Goal: Information Seeking & Learning: Learn about a topic

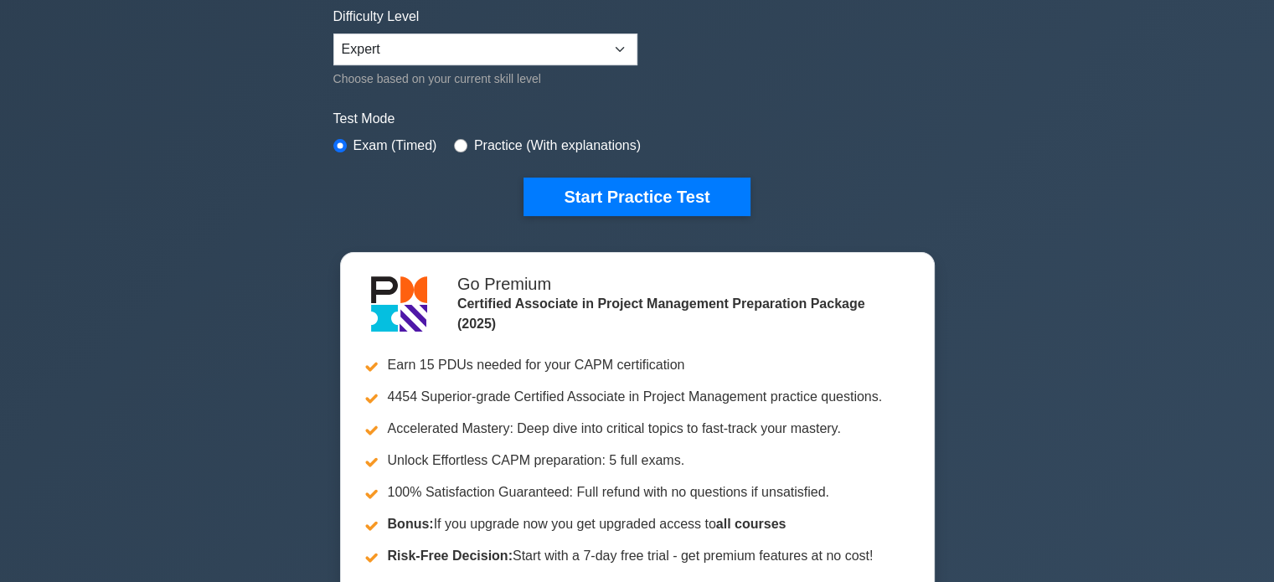
scroll to position [335, 0]
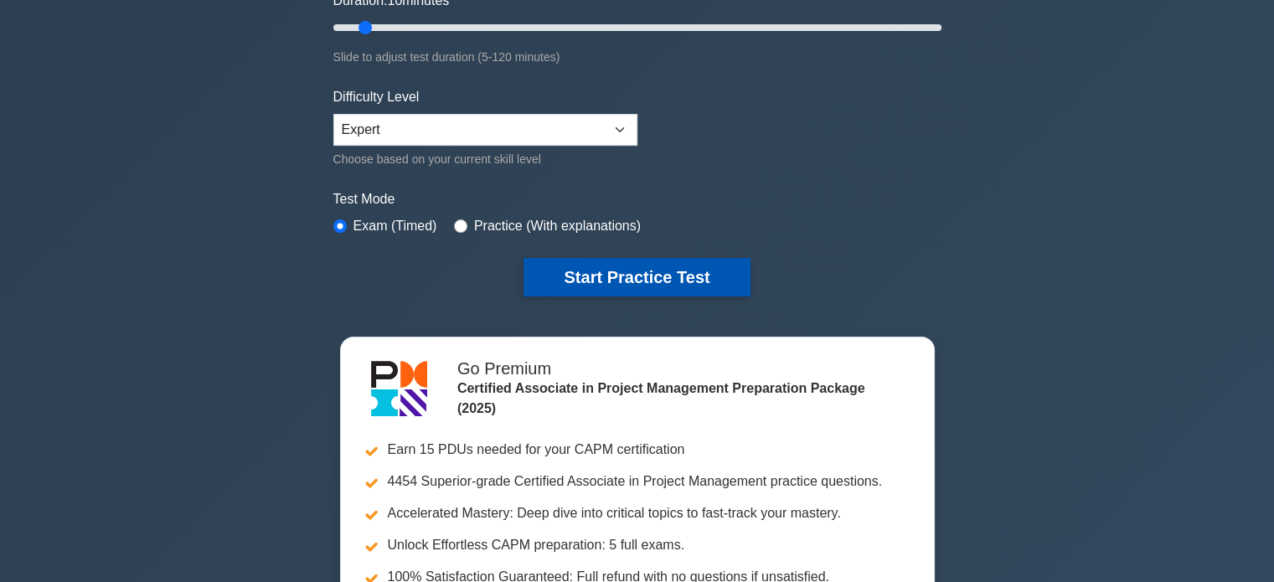
click at [631, 281] on button "Start Practice Test" at bounding box center [636, 277] width 226 height 39
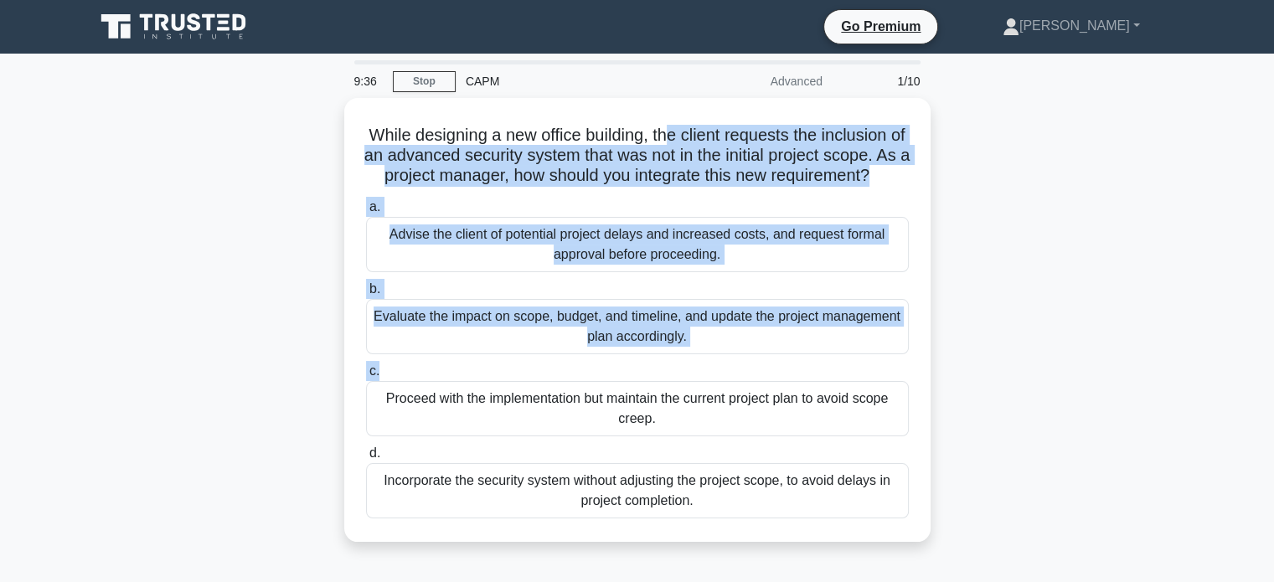
drag, startPoint x: 677, startPoint y: 123, endPoint x: 960, endPoint y: 390, distance: 389.3
click at [960, 390] on div "While designing a new office building, the client requests the inclusion of an …" at bounding box center [638, 330] width 1106 height 464
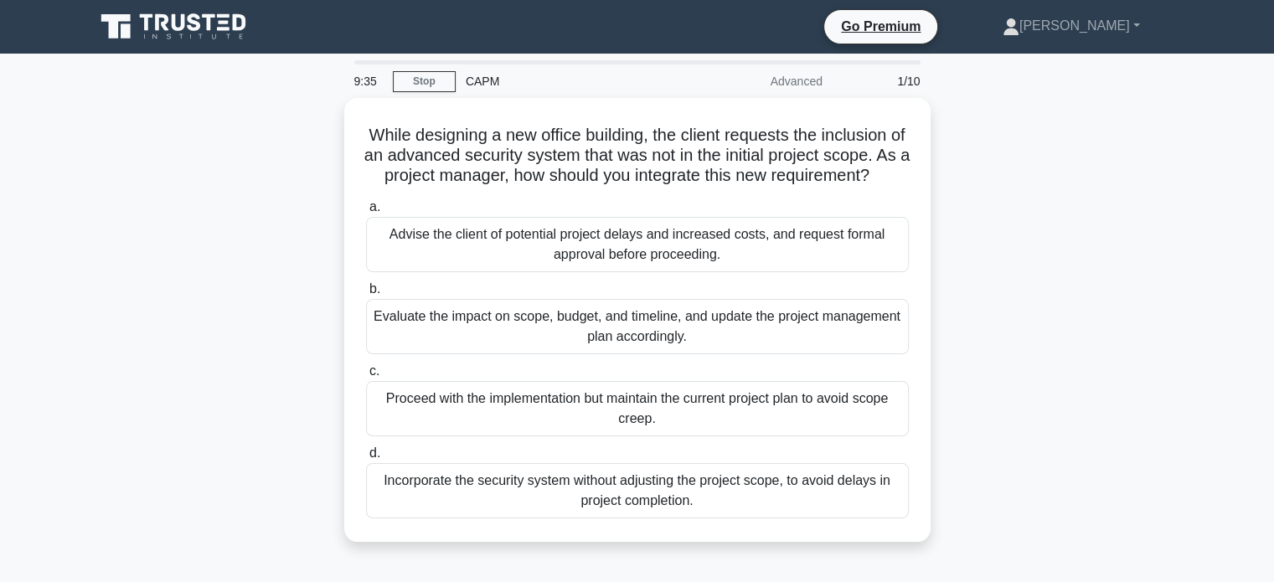
click at [1221, 441] on main "9:35 Stop CAPM Advanced 1/10 While designing a new office building, the client …" at bounding box center [637, 479] width 1274 height 851
click at [211, 301] on div "While designing a new office building, the client requests the inclusion of an …" at bounding box center [638, 330] width 1106 height 464
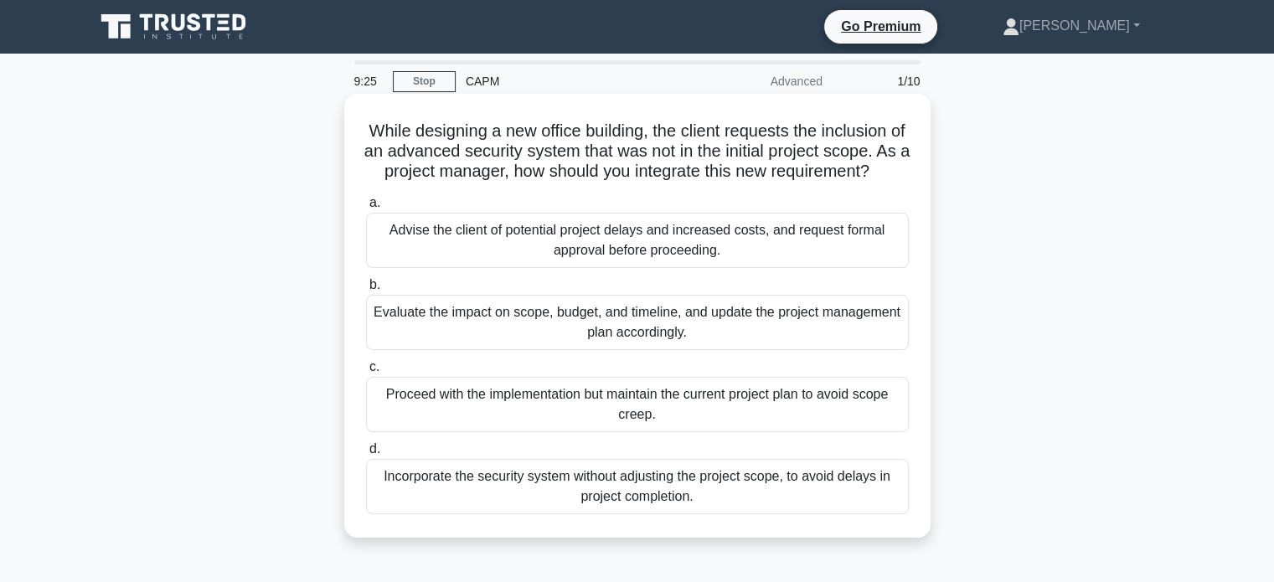
click at [375, 331] on div "Evaluate the impact on scope, budget, and timeline, and update the project mana…" at bounding box center [637, 322] width 543 height 55
click at [366, 291] on input "b. Evaluate the impact on scope, budget, and timeline, and update the project m…" at bounding box center [366, 285] width 0 height 11
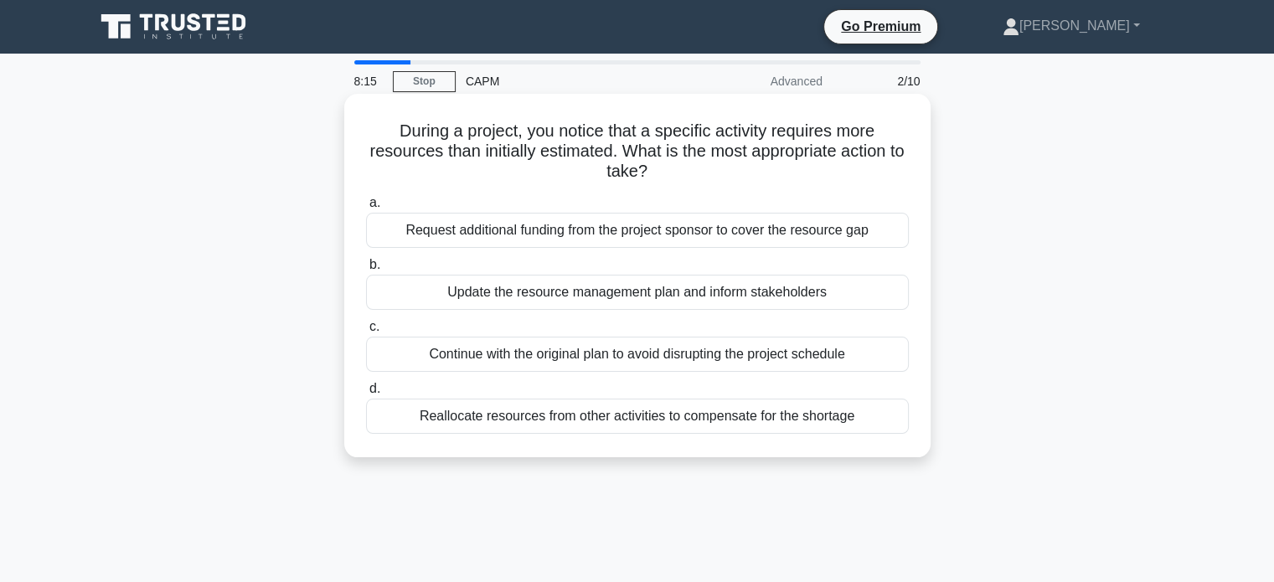
click at [563, 298] on div "Update the resource management plan and inform stakeholders" at bounding box center [637, 292] width 543 height 35
click at [366, 271] on input "b. Update the resource management plan and inform stakeholders" at bounding box center [366, 265] width 0 height 11
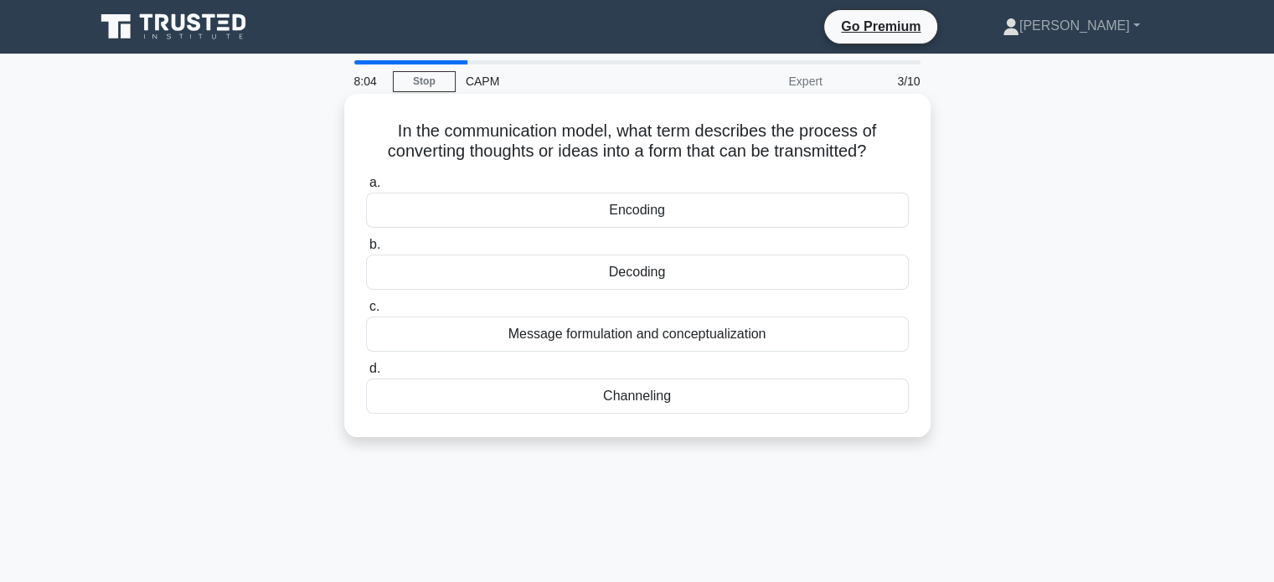
click at [660, 204] on div "Encoding" at bounding box center [637, 210] width 543 height 35
click at [366, 188] on input "a. Encoding" at bounding box center [366, 183] width 0 height 11
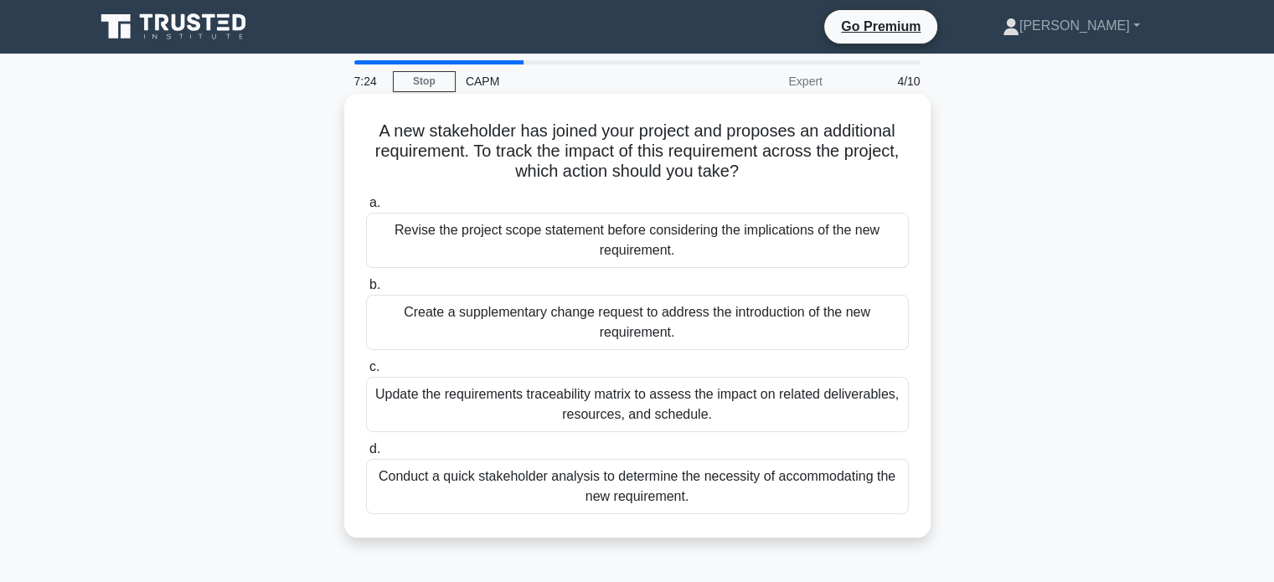
click at [538, 312] on div "Create a supplementary change request to address the introduction of the new re…" at bounding box center [637, 322] width 543 height 55
click at [366, 291] on input "b. Create a supplementary change request to address the introduction of the new…" at bounding box center [366, 285] width 0 height 11
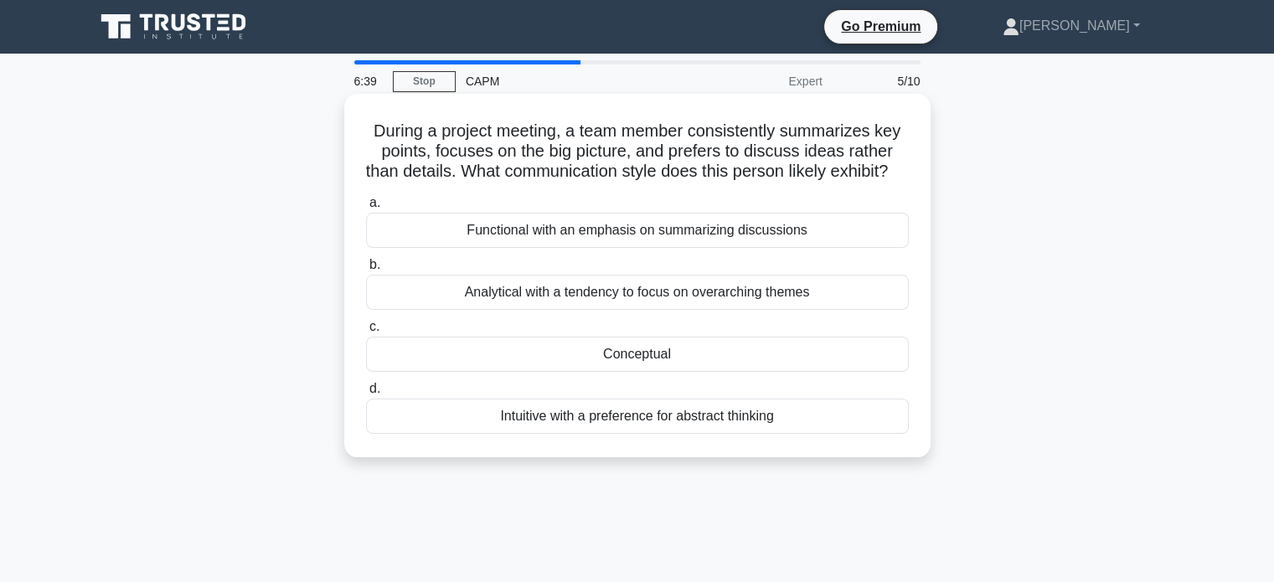
click at [589, 372] on div "Conceptual" at bounding box center [637, 354] width 543 height 35
click at [366, 333] on input "c. Conceptual" at bounding box center [366, 327] width 0 height 11
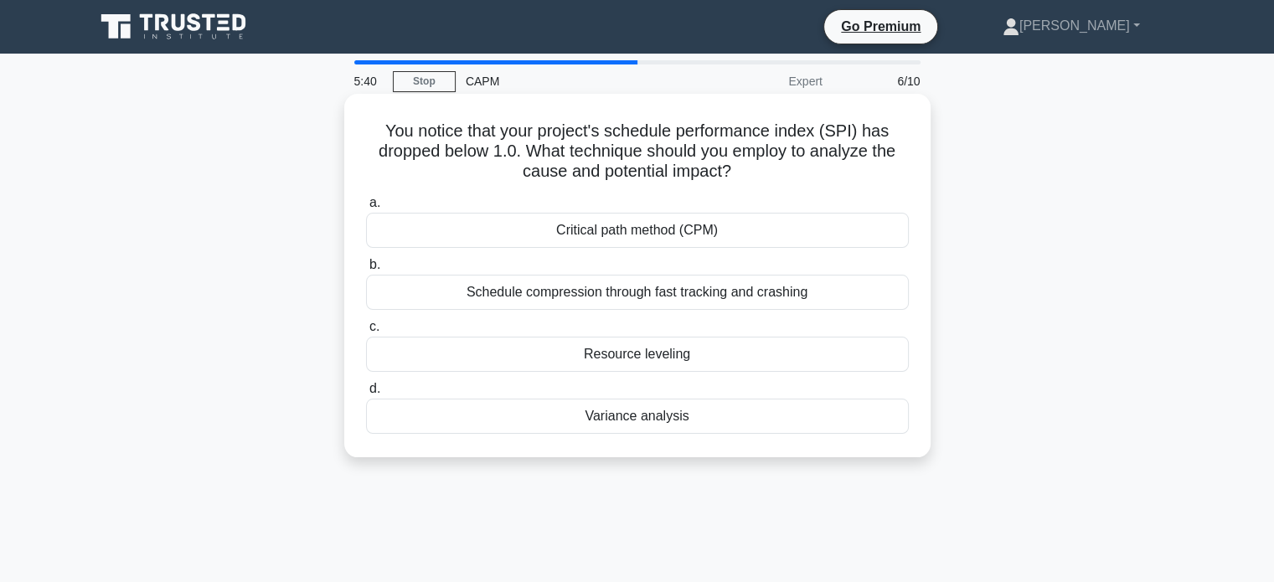
click at [547, 425] on div "Variance analysis" at bounding box center [637, 416] width 543 height 35
click at [366, 394] on input "d. Variance analysis" at bounding box center [366, 389] width 0 height 11
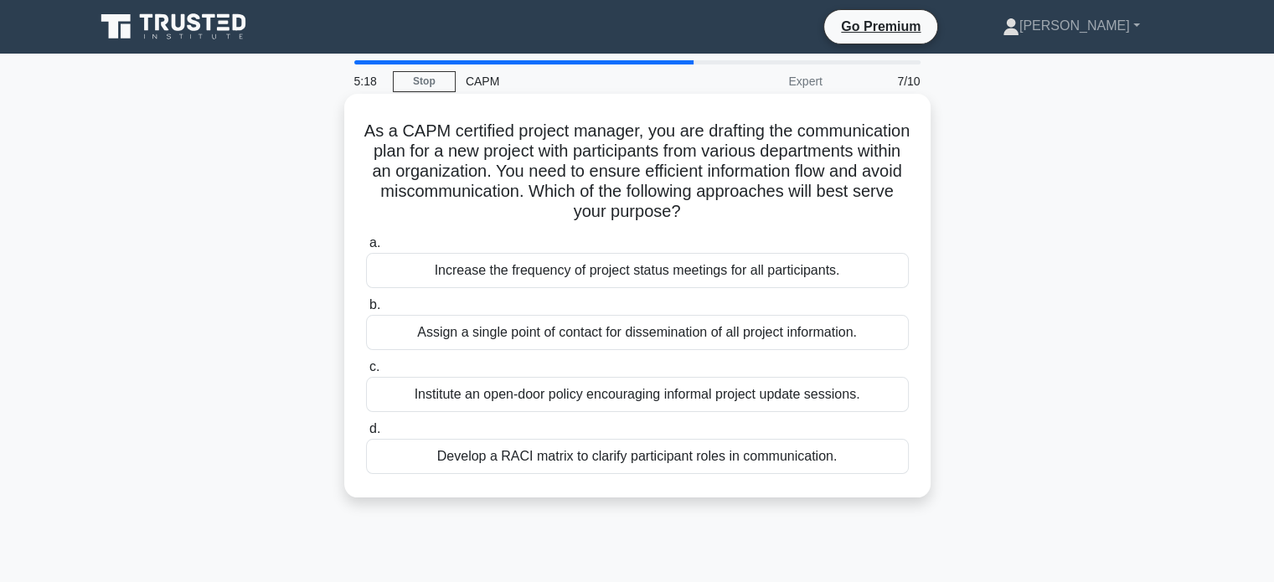
click at [396, 462] on div "Develop a RACI matrix to clarify participant roles in communication." at bounding box center [637, 456] width 543 height 35
click at [366, 435] on input "d. Develop a RACI matrix to clarify participant roles in communication." at bounding box center [366, 429] width 0 height 11
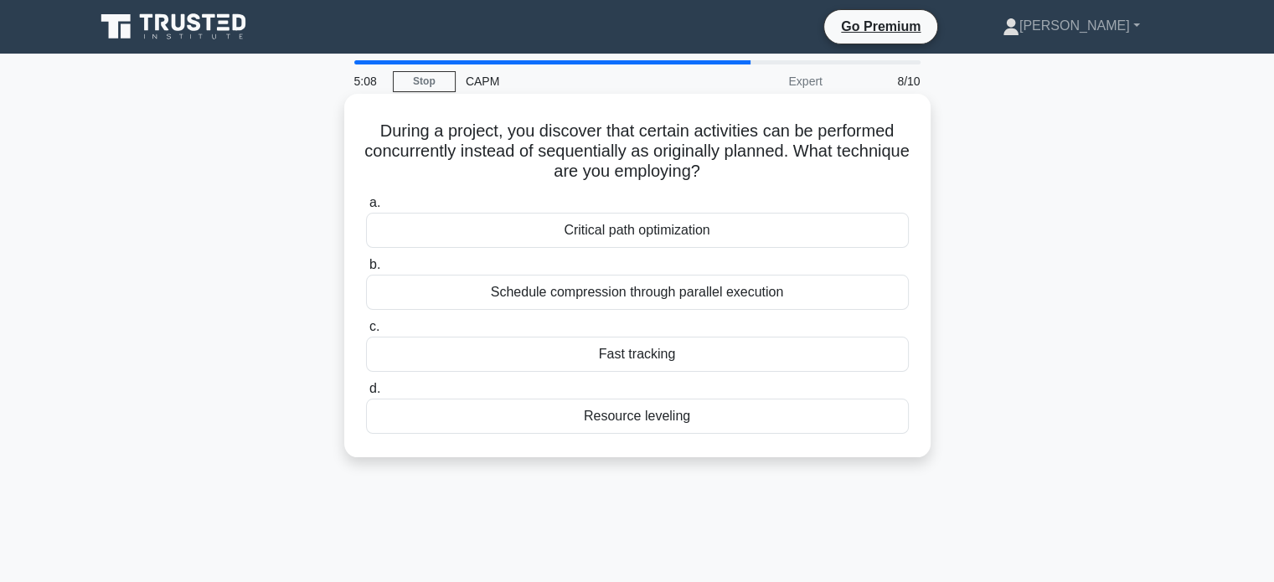
click at [650, 359] on div "Fast tracking" at bounding box center [637, 354] width 543 height 35
click at [366, 333] on input "c. Fast tracking" at bounding box center [366, 327] width 0 height 11
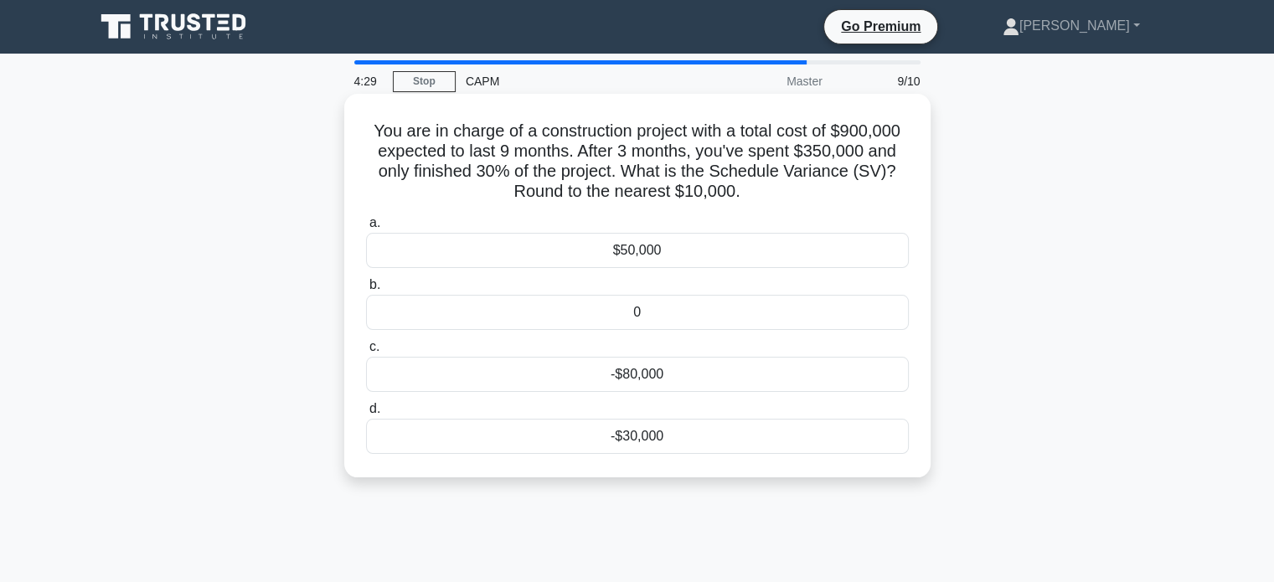
click at [657, 381] on div "-$80,000" at bounding box center [637, 374] width 543 height 35
click at [366, 353] on input "c. -$80,000" at bounding box center [366, 347] width 0 height 11
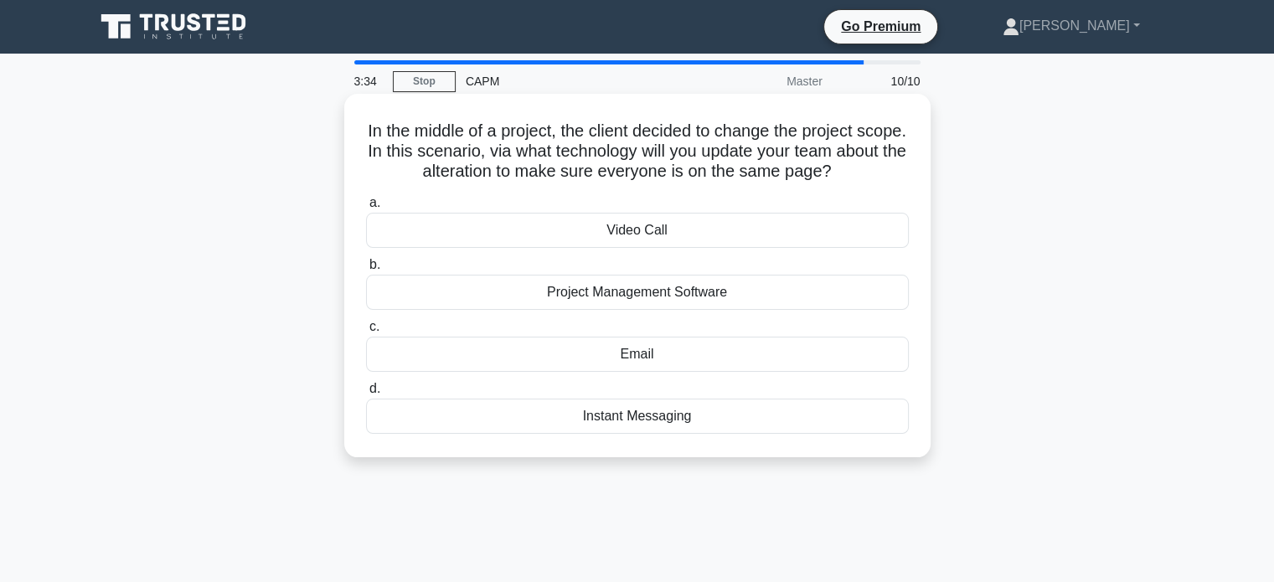
click at [695, 228] on div "Video Call" at bounding box center [637, 230] width 543 height 35
click at [366, 209] on input "a. Video Call" at bounding box center [366, 203] width 0 height 11
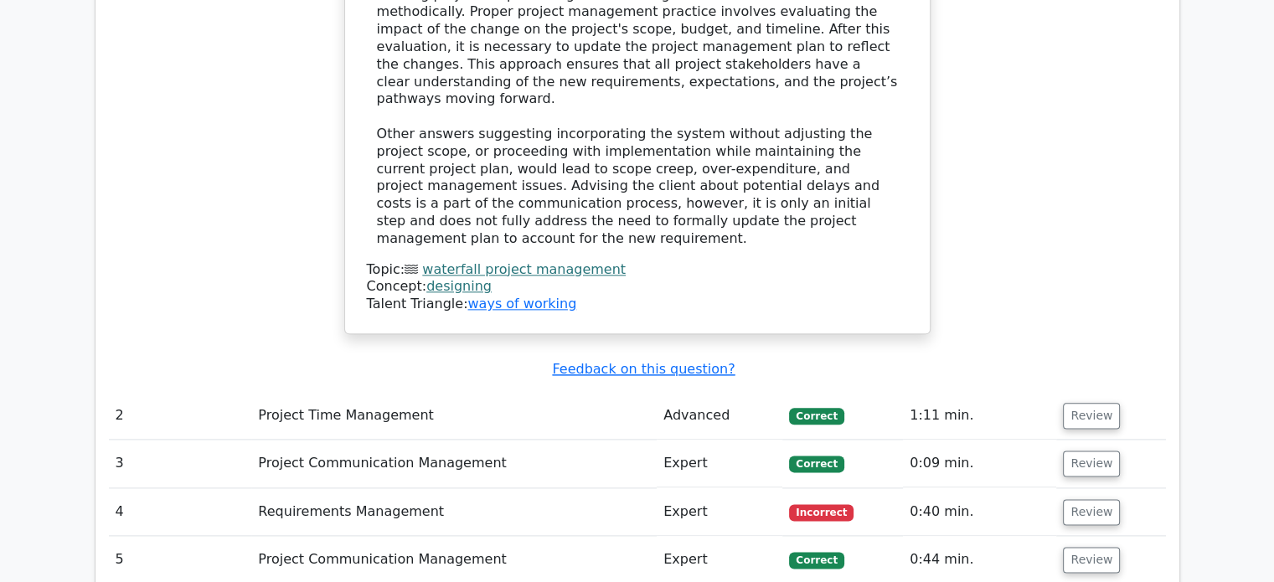
scroll to position [1967, 0]
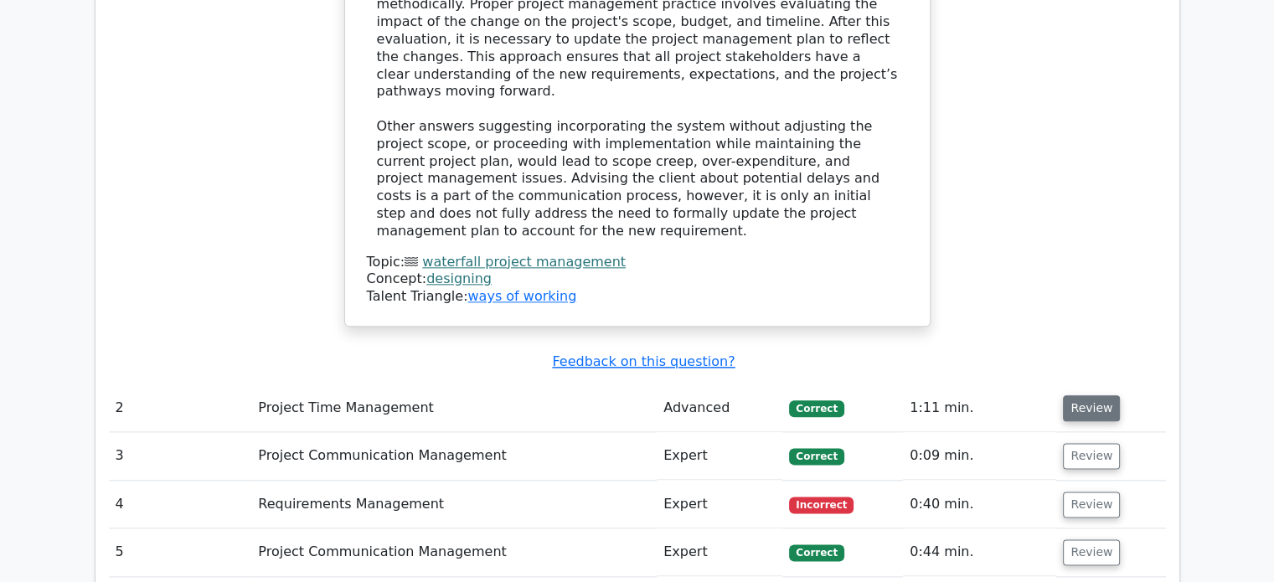
click at [1092, 395] on button "Review" at bounding box center [1091, 408] width 57 height 26
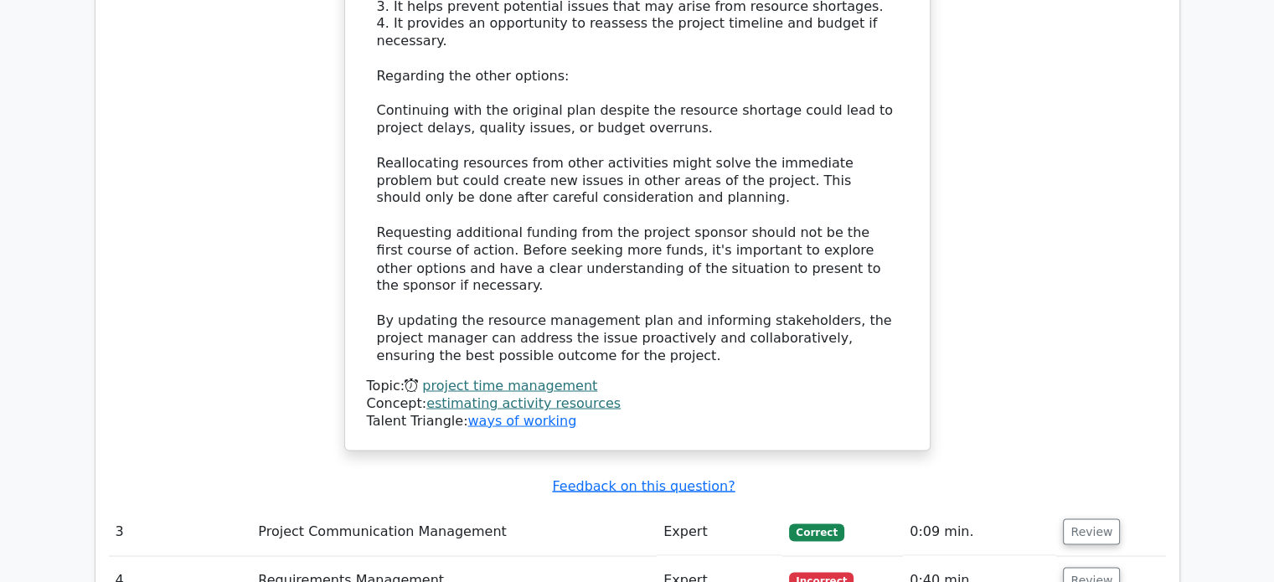
scroll to position [2934, 0]
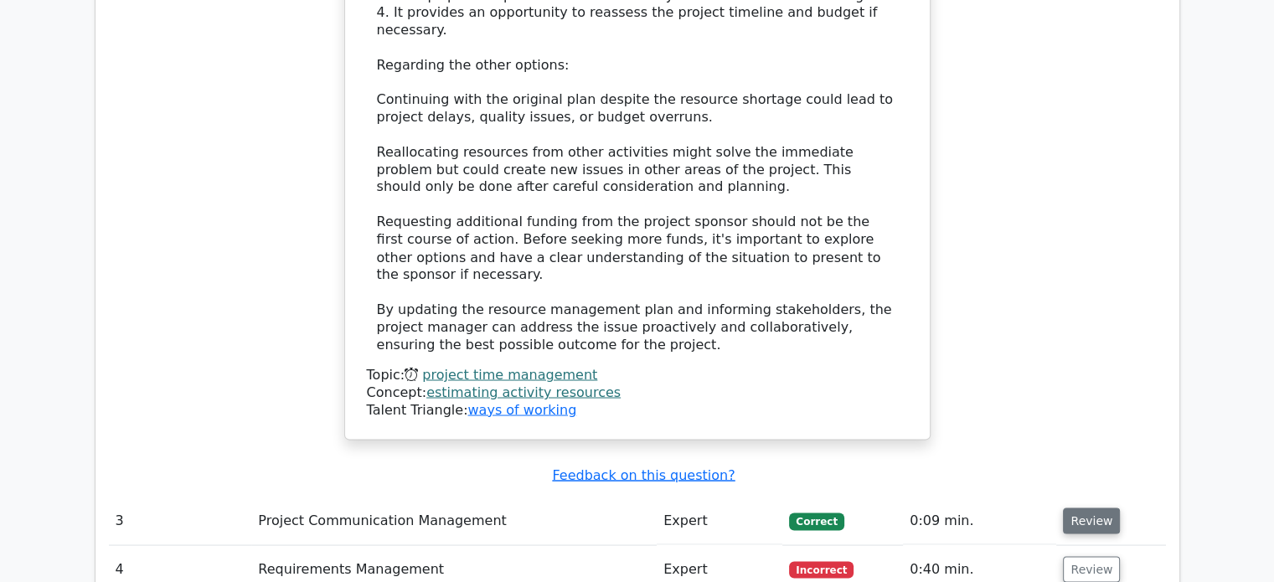
click at [1100, 508] on button "Review" at bounding box center [1091, 521] width 57 height 26
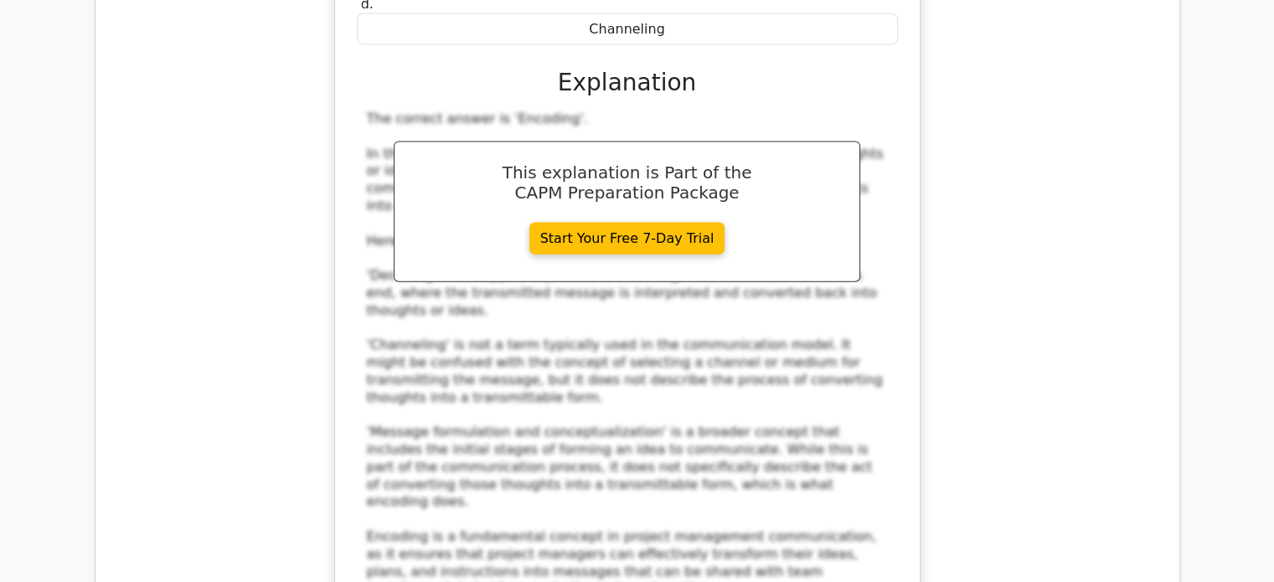
scroll to position [3819, 0]
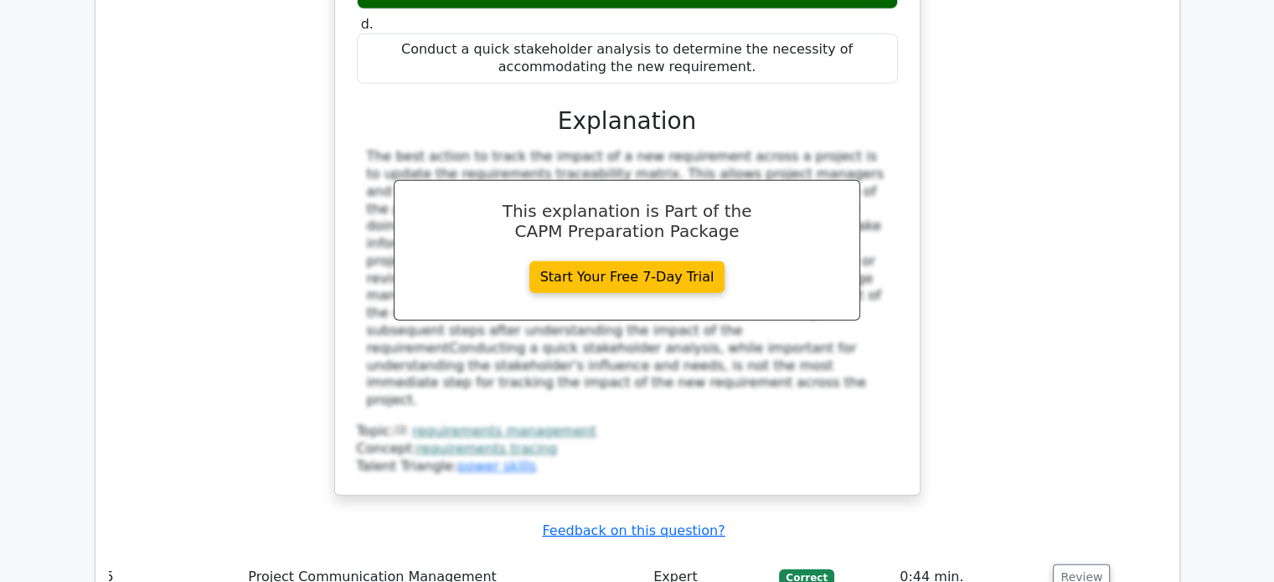
scroll to position [4848, 0]
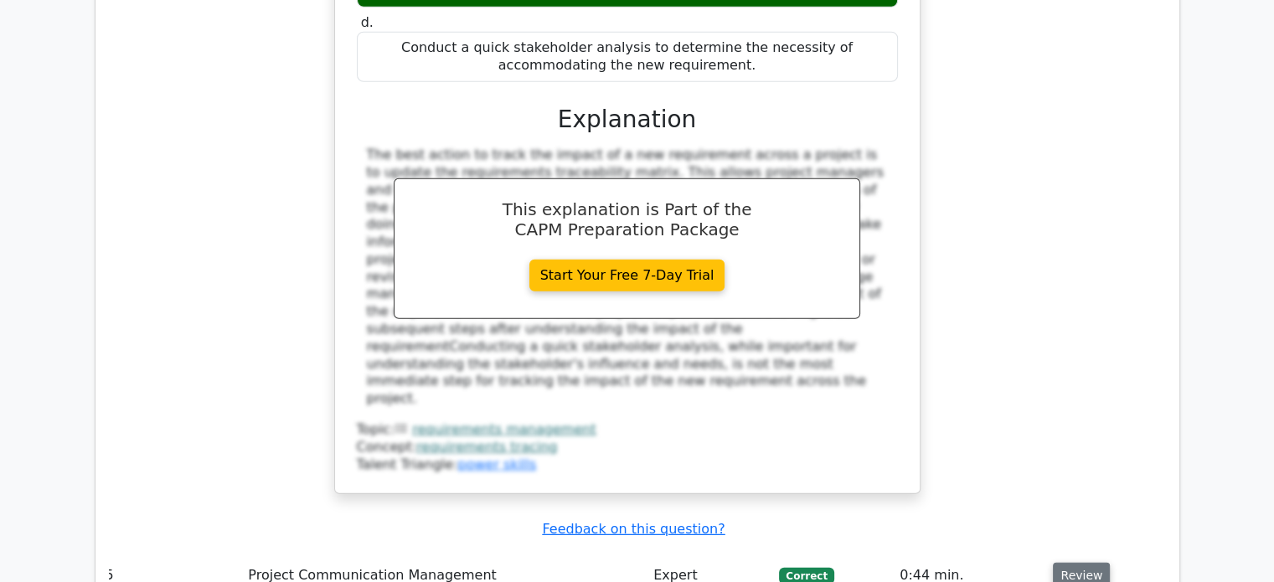
click at [1083, 563] on button "Review" at bounding box center [1081, 576] width 57 height 26
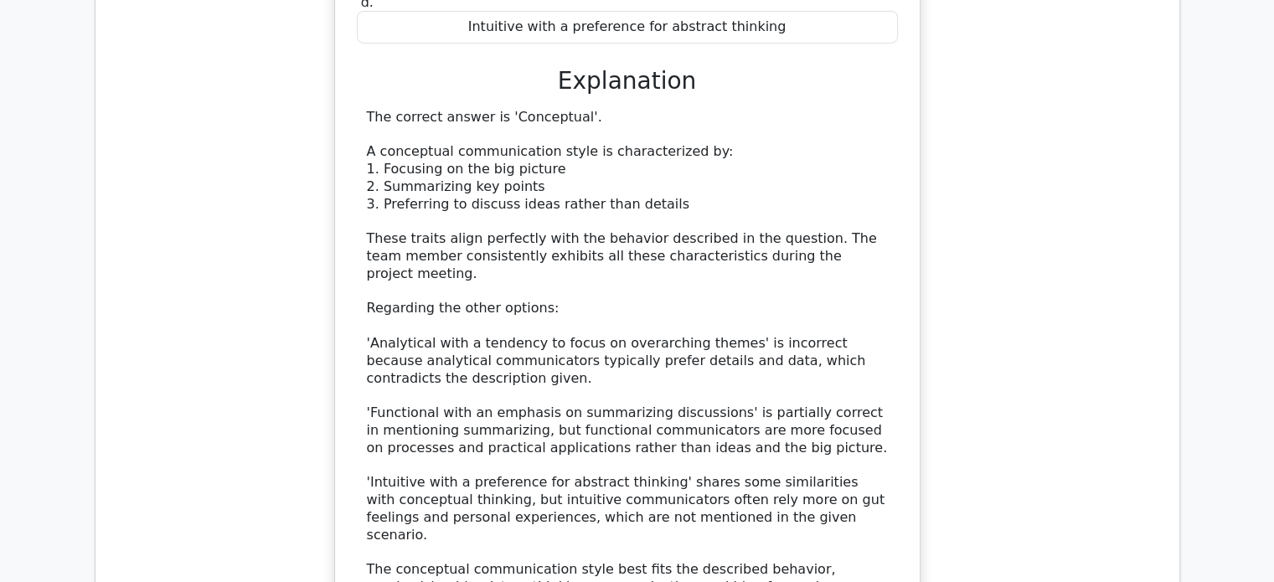
scroll to position [5749, 0]
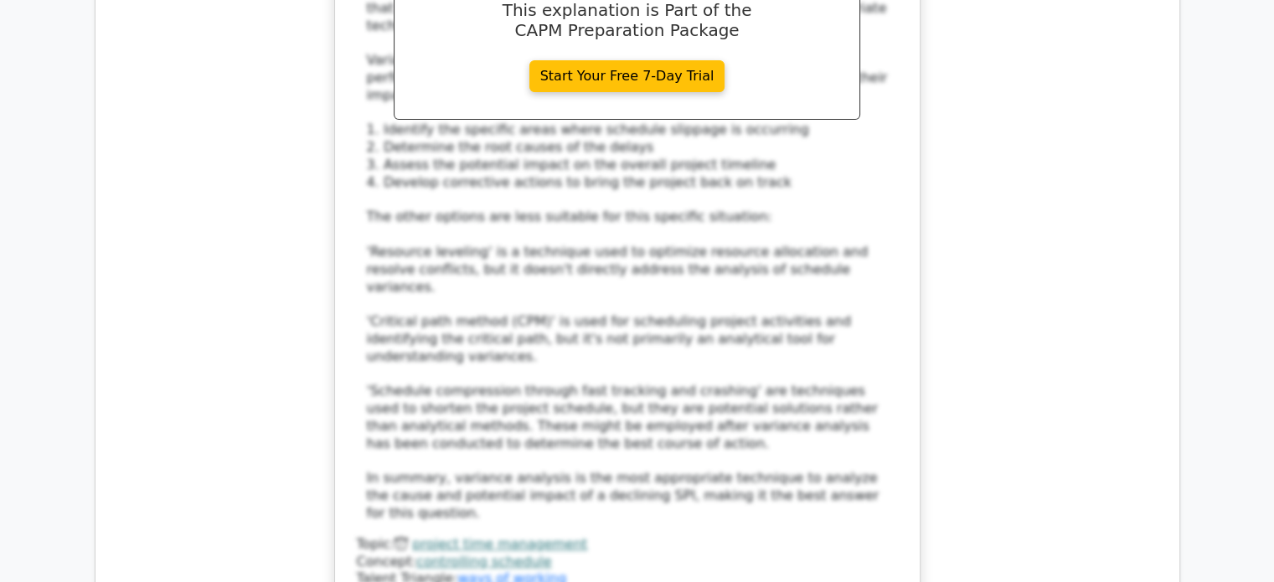
scroll to position [6985, 0]
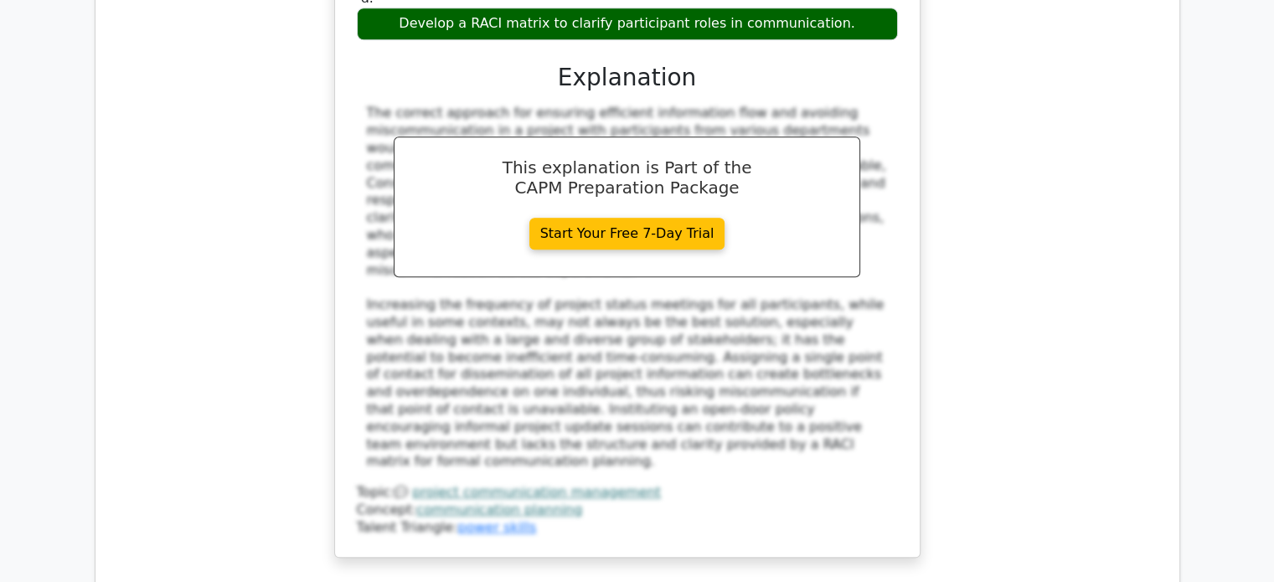
scroll to position [8054, 0]
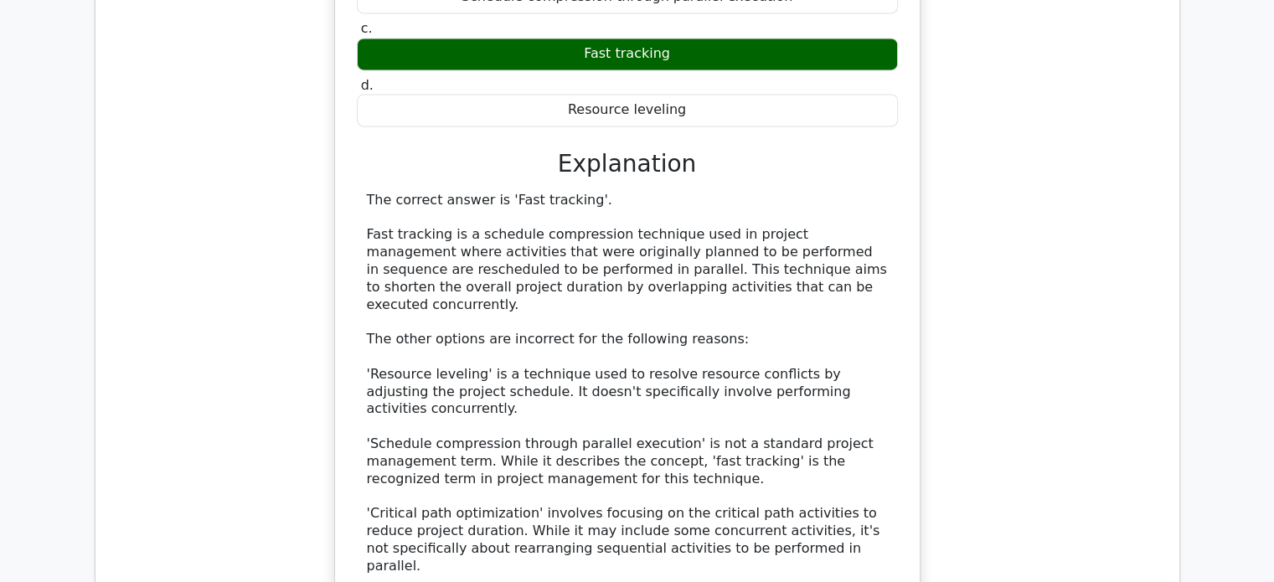
scroll to position [8883, 0]
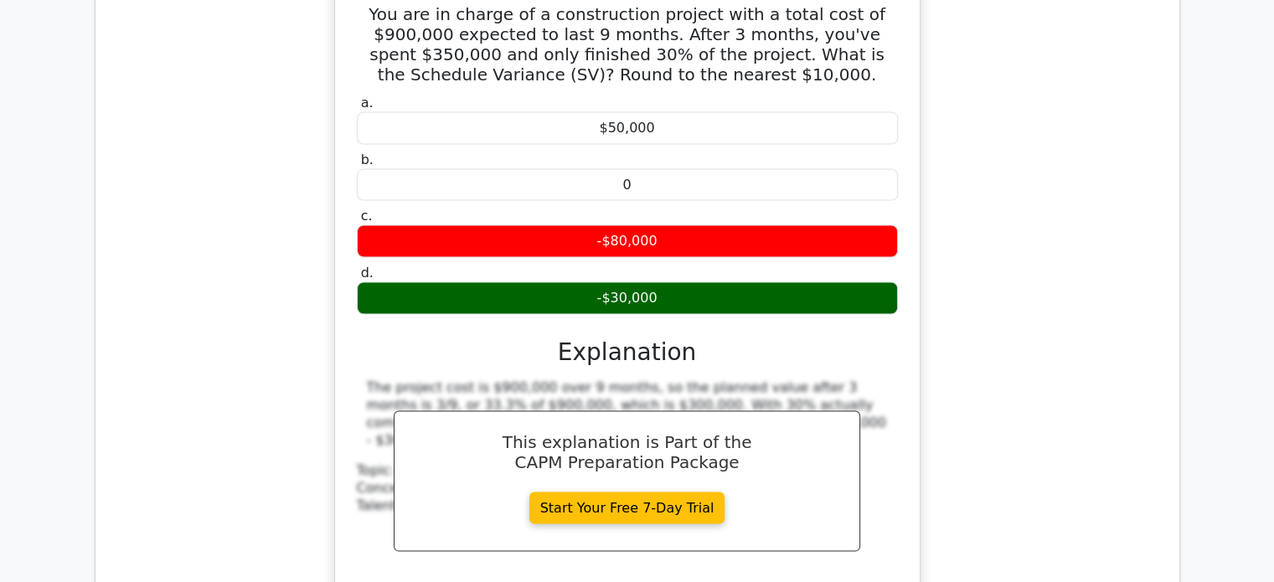
scroll to position [9739, 0]
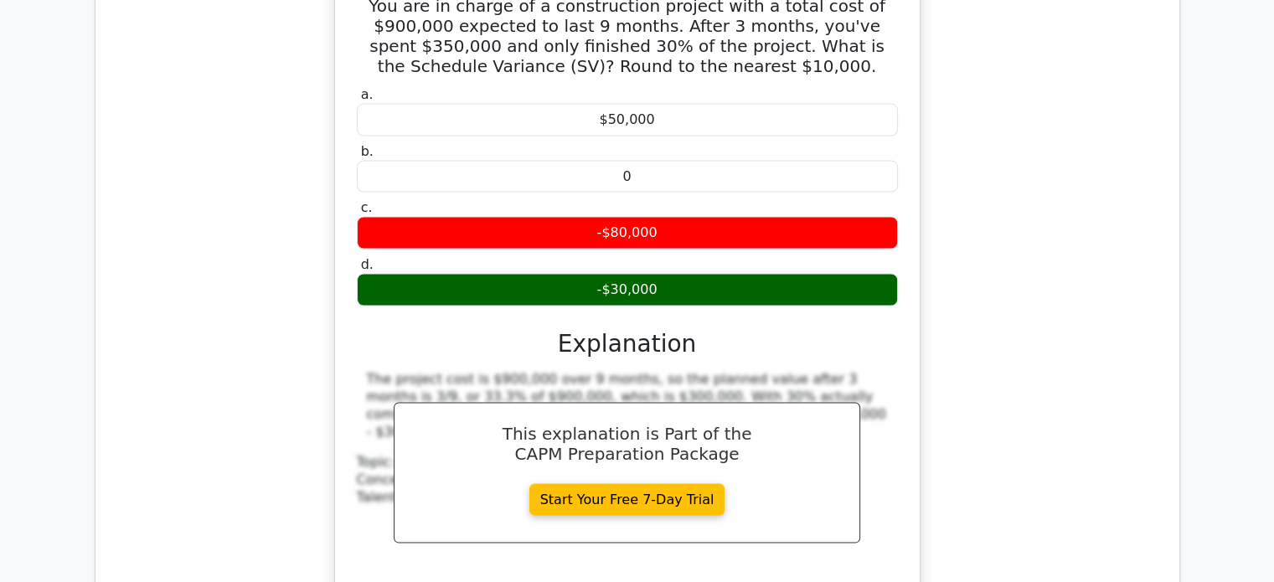
drag, startPoint x: 1079, startPoint y: 157, endPoint x: 1079, endPoint y: 178, distance: 21.8
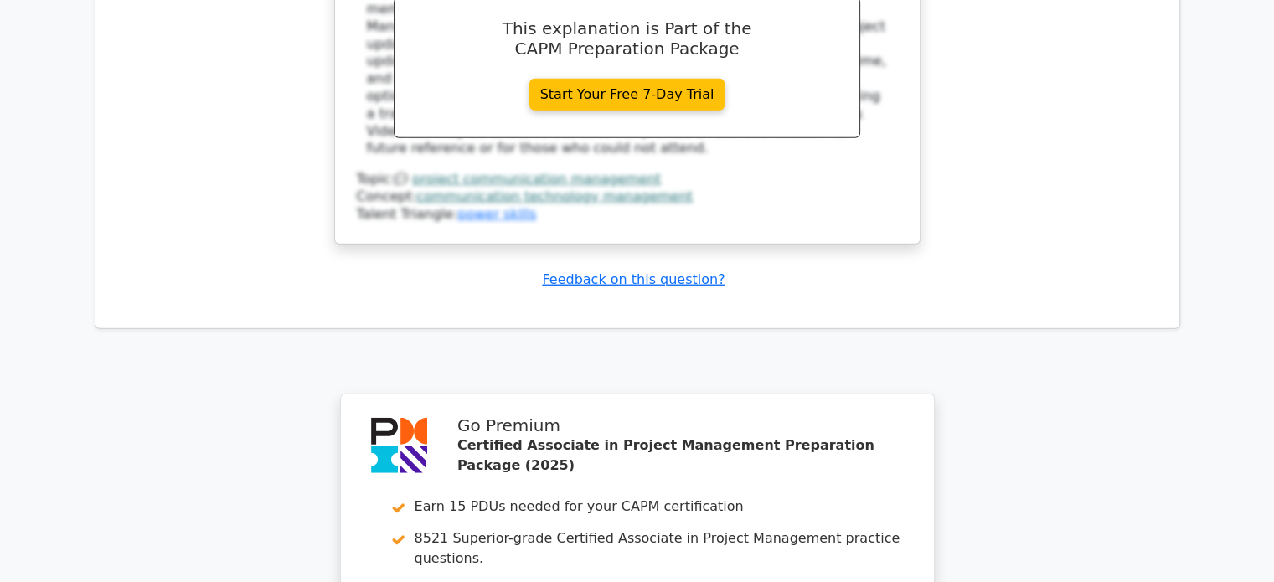
scroll to position [10909, 0]
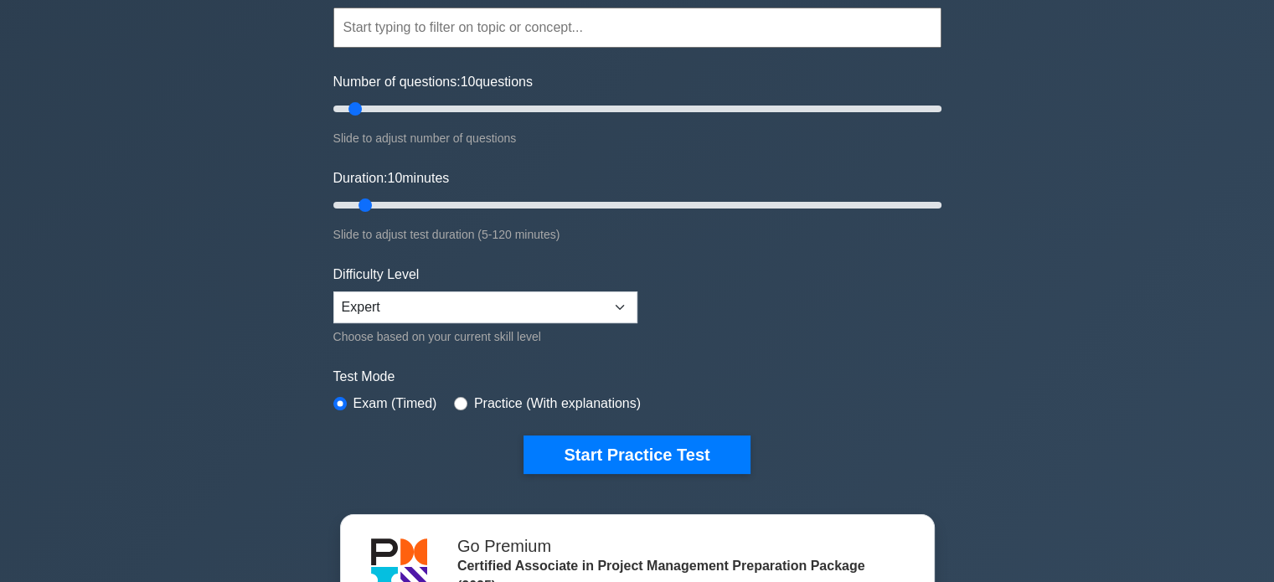
scroll to position [168, 0]
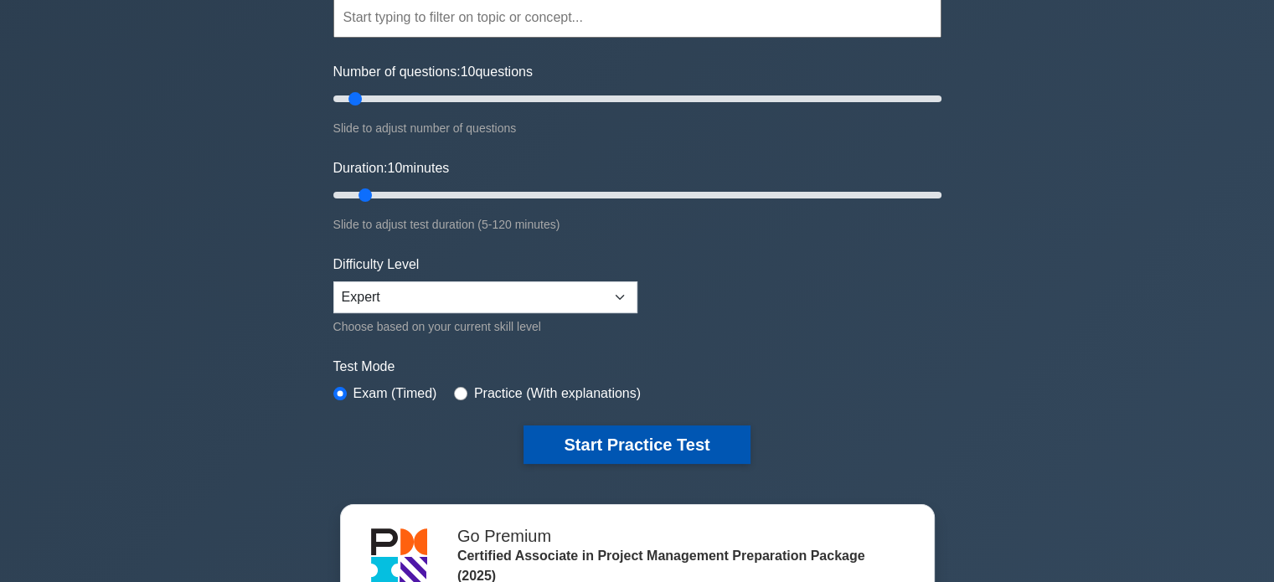
click at [660, 425] on button "Start Practice Test" at bounding box center [636, 444] width 226 height 39
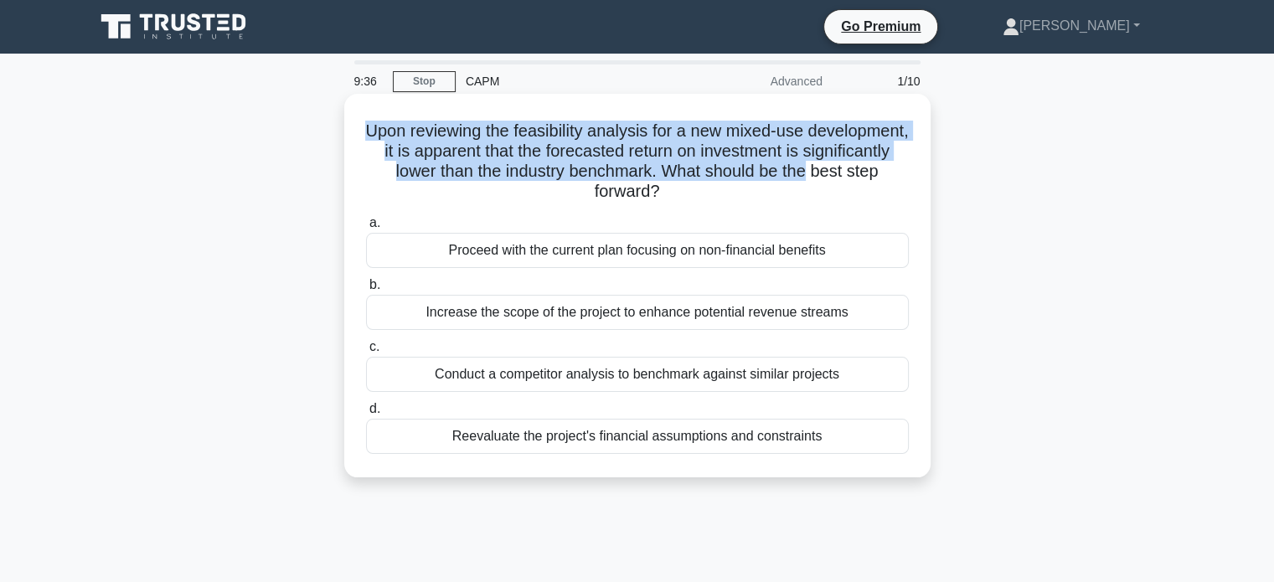
drag, startPoint x: 417, startPoint y: 126, endPoint x: 920, endPoint y: 168, distance: 505.1
click at [920, 168] on div "Upon reviewing the feasibility analysis for a new mixed-use development, it is …" at bounding box center [637, 286] width 573 height 370
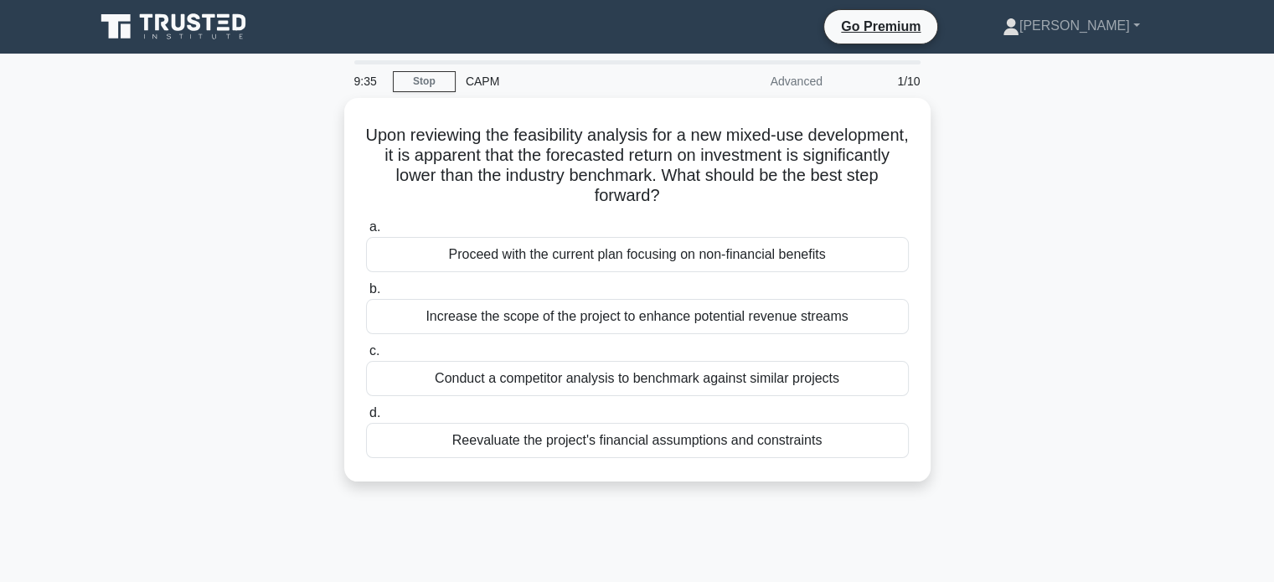
click at [1131, 227] on div "Upon reviewing the feasibility analysis for a new mixed-use development, it is …" at bounding box center [638, 300] width 1106 height 404
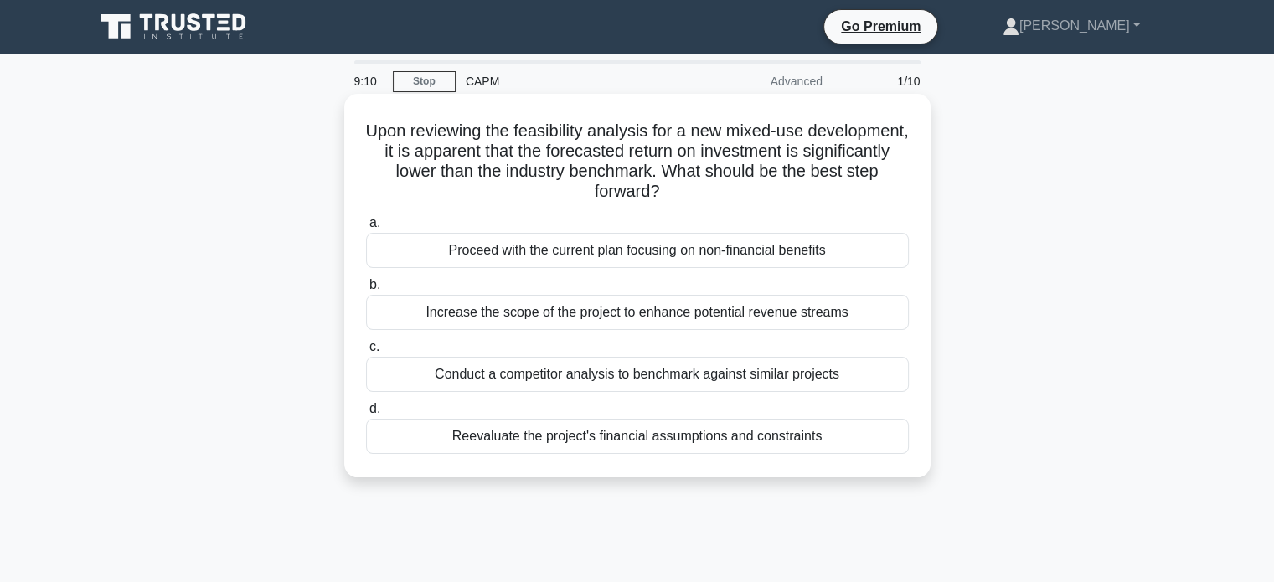
click at [570, 320] on div "Increase the scope of the project to enhance potential revenue streams" at bounding box center [637, 312] width 543 height 35
click at [366, 291] on input "b. Increase the scope of the project to enhance potential revenue streams" at bounding box center [366, 285] width 0 height 11
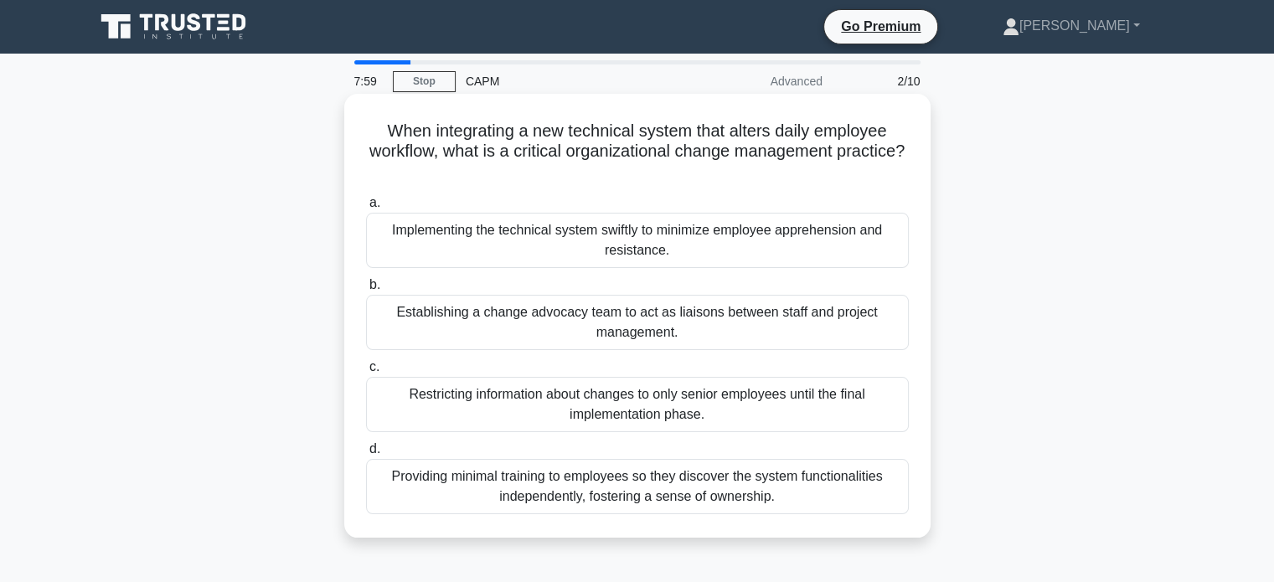
click at [380, 329] on div "Establishing a change advocacy team to act as liaisons between staff and projec…" at bounding box center [637, 322] width 543 height 55
click at [366, 291] on input "b. Establishing a change advocacy team to act as liaisons between staff and pro…" at bounding box center [366, 285] width 0 height 11
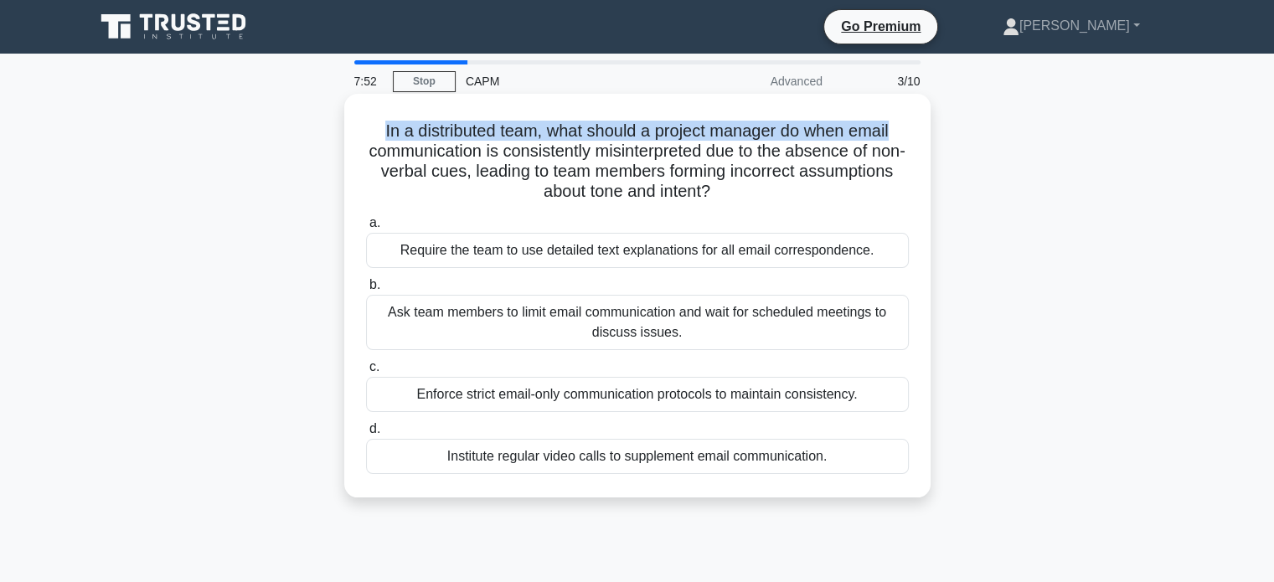
drag, startPoint x: 372, startPoint y: 126, endPoint x: 915, endPoint y: 128, distance: 542.8
click at [912, 126] on div "In a distributed team, what should a project manager do when email communicatio…" at bounding box center [637, 296] width 573 height 390
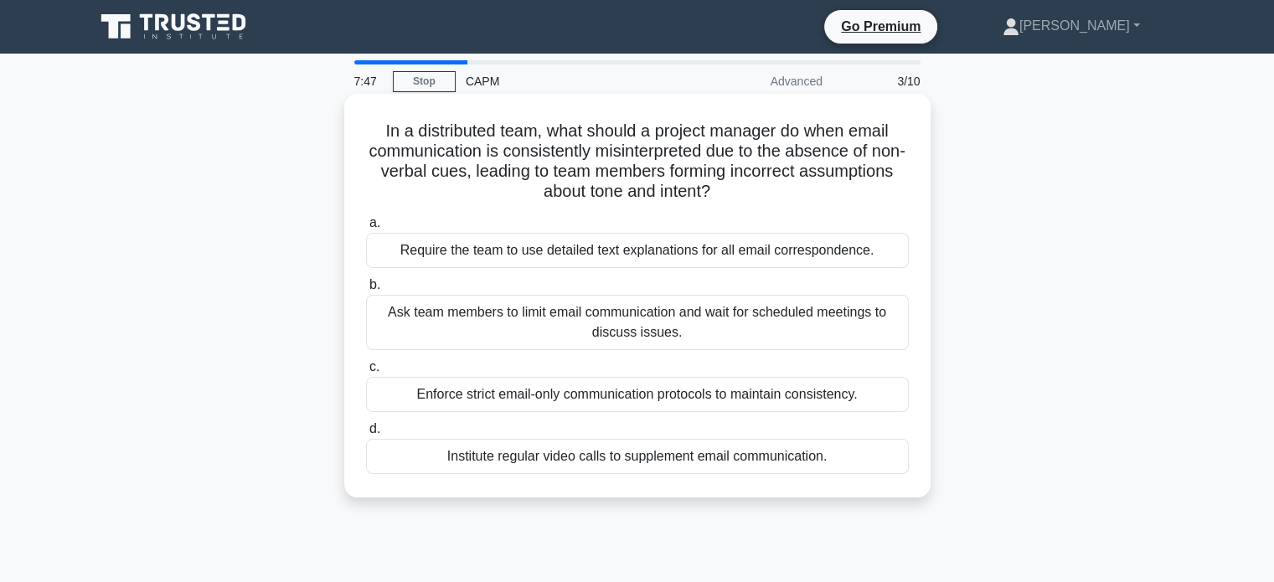
click at [820, 193] on h5 "In a distributed team, what should a project manager do when email communicatio…" at bounding box center [637, 162] width 546 height 82
click at [639, 457] on div "Institute regular video calls to supplement email communication." at bounding box center [637, 456] width 543 height 35
click at [366, 435] on input "d. Institute regular video calls to supplement email communication." at bounding box center [366, 429] width 0 height 11
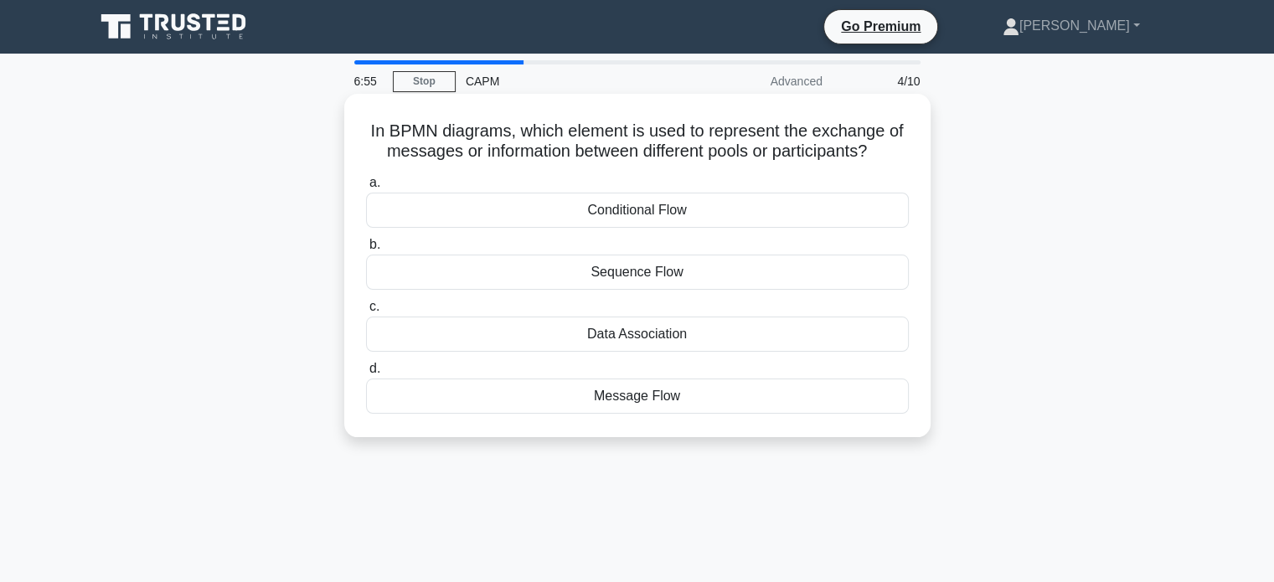
click at [637, 401] on div "Message Flow" at bounding box center [637, 396] width 543 height 35
click at [366, 374] on input "d. Message Flow" at bounding box center [366, 369] width 0 height 11
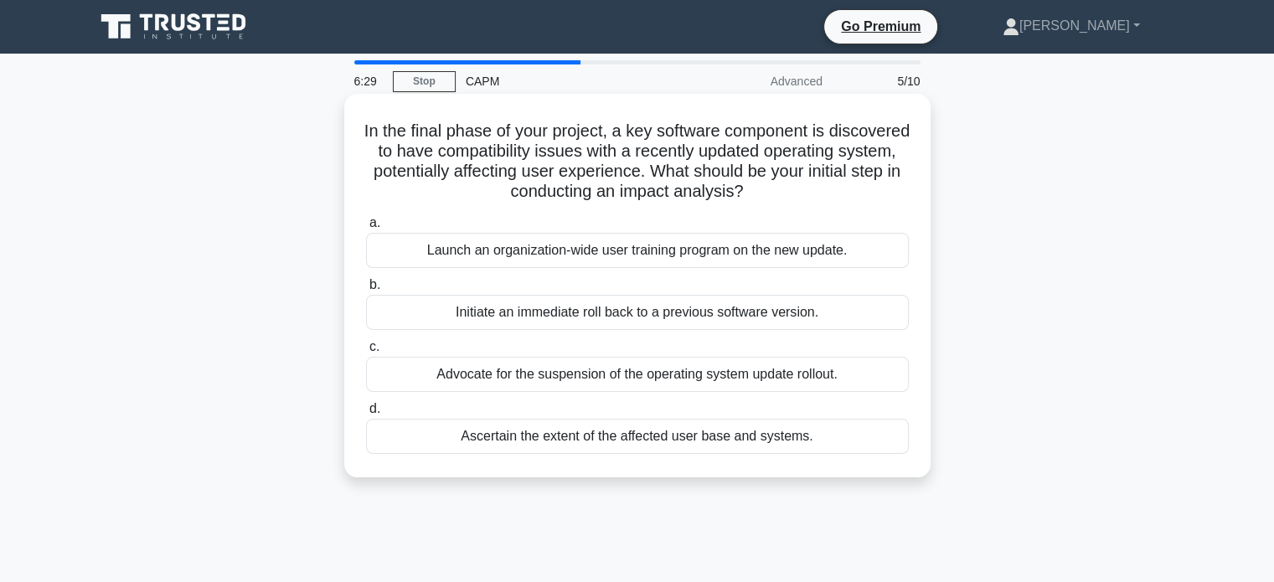
click at [530, 430] on div "Ascertain the extent of the affected user base and systems." at bounding box center [637, 436] width 543 height 35
click at [366, 415] on input "d. Ascertain the extent of the affected user base and systems." at bounding box center [366, 409] width 0 height 11
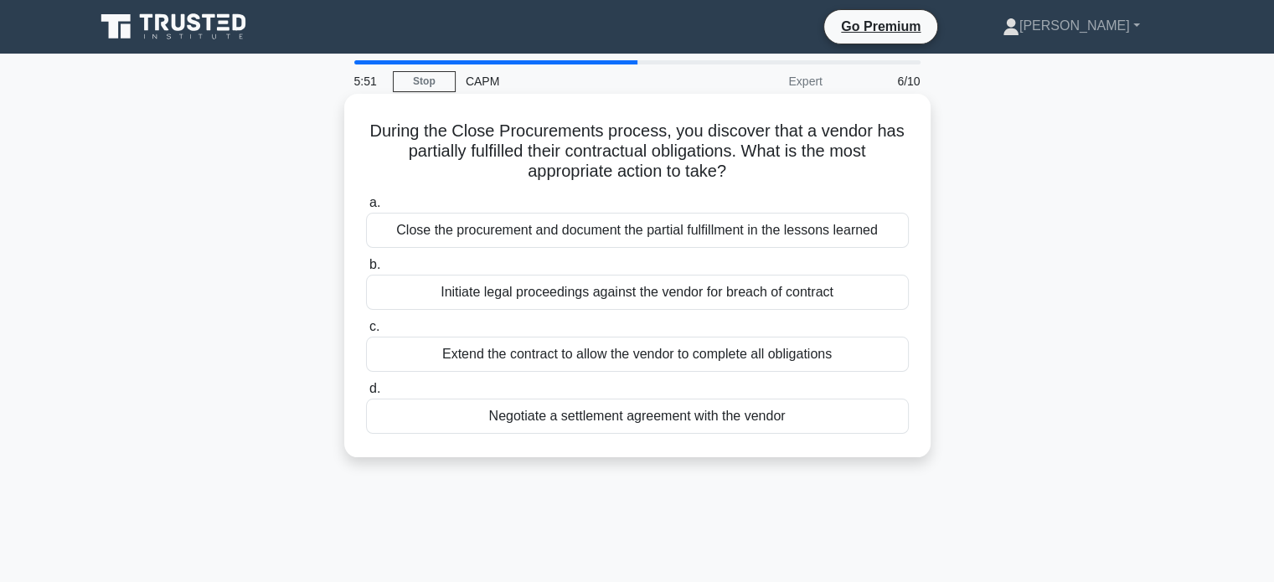
click at [435, 404] on div "Negotiate a settlement agreement with the vendor" at bounding box center [637, 416] width 543 height 35
click at [366, 394] on input "d. Negotiate a settlement agreement with the vendor" at bounding box center [366, 389] width 0 height 11
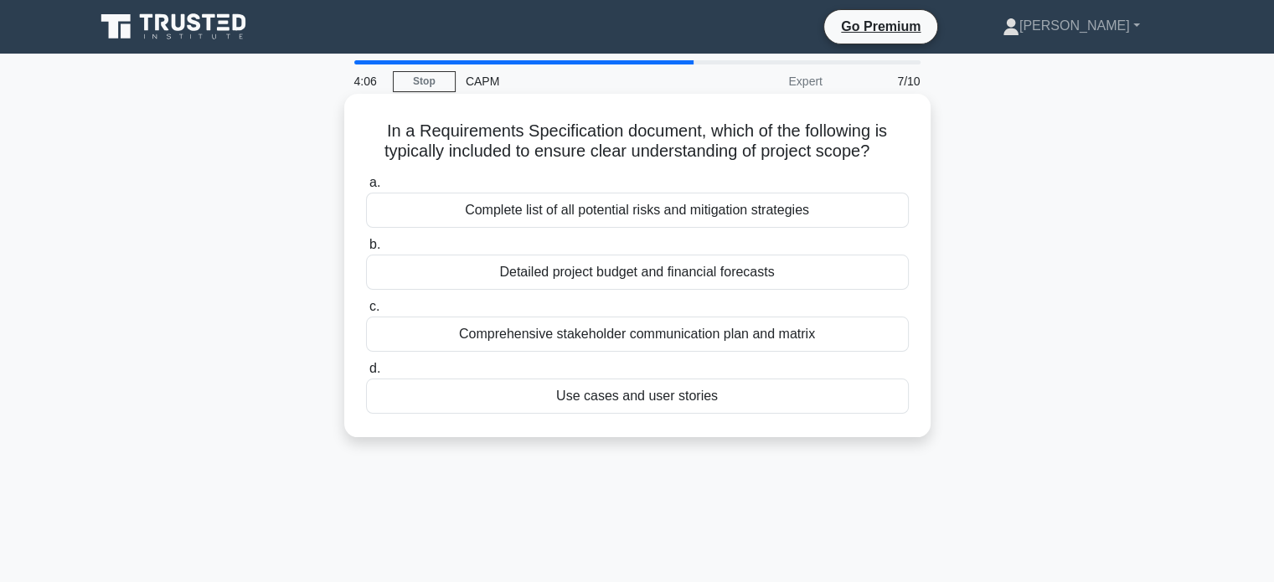
click at [509, 209] on div "Complete list of all potential risks and mitigation strategies" at bounding box center [637, 210] width 543 height 35
click at [366, 188] on input "a. Complete list of all potential risks and mitigation strategies" at bounding box center [366, 183] width 0 height 11
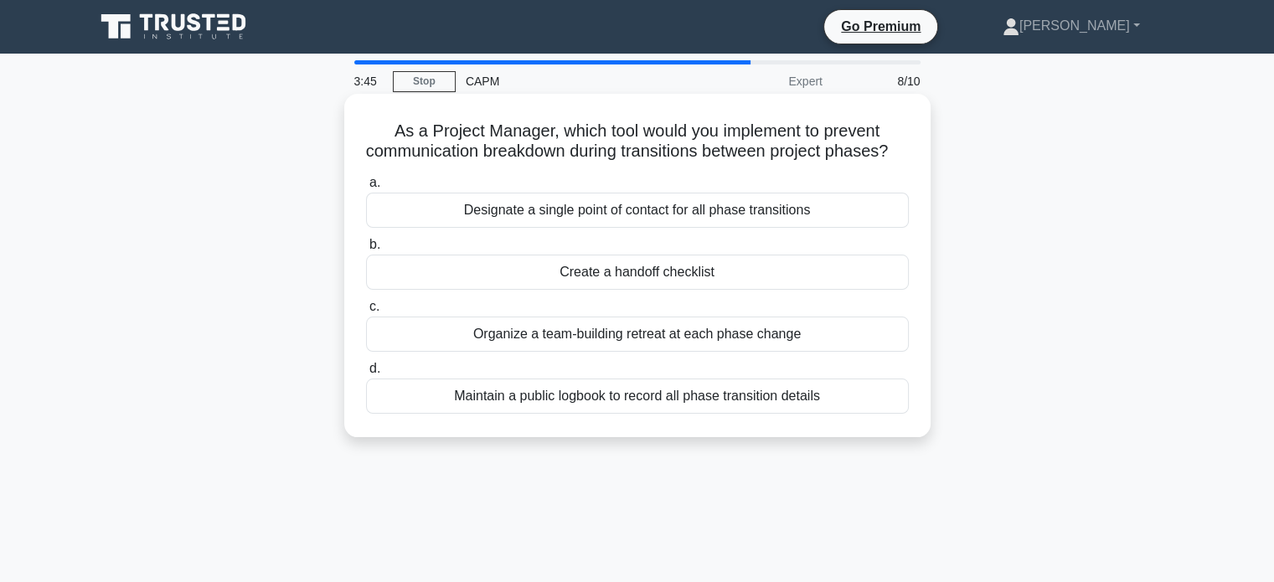
click at [456, 414] on div "Maintain a public logbook to record all phase transition details" at bounding box center [637, 396] width 543 height 35
click at [366, 374] on input "d. Maintain a public logbook to record all phase transition details" at bounding box center [366, 369] width 0 height 11
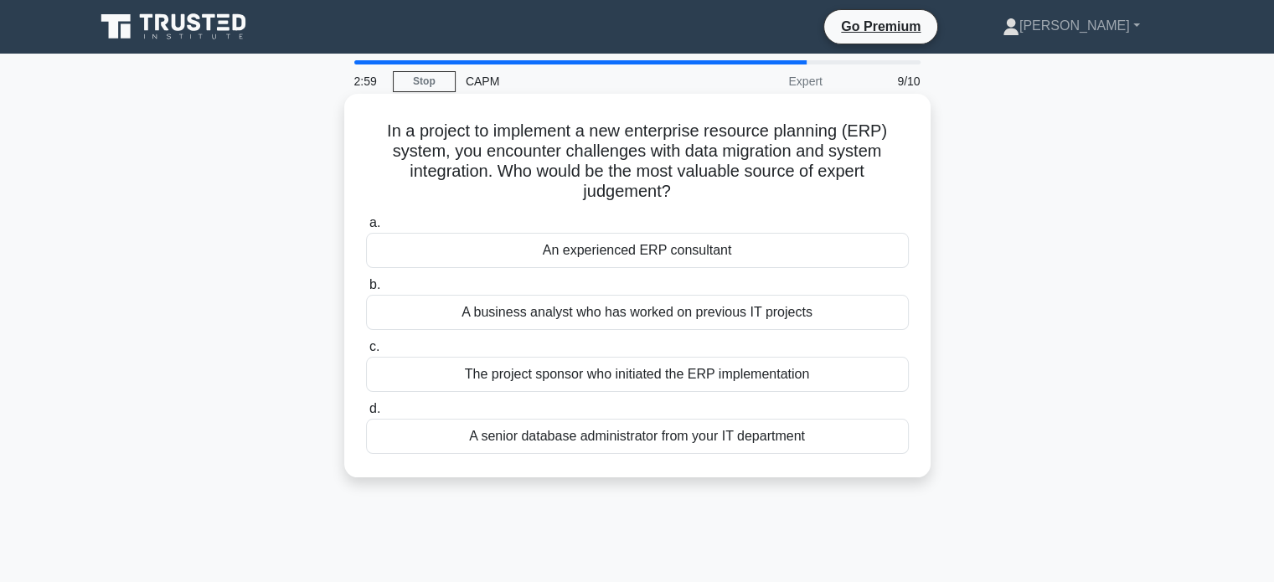
click at [508, 451] on div "A senior database administrator from your IT department" at bounding box center [637, 436] width 543 height 35
click at [366, 415] on input "d. A senior database administrator from your IT department" at bounding box center [366, 409] width 0 height 11
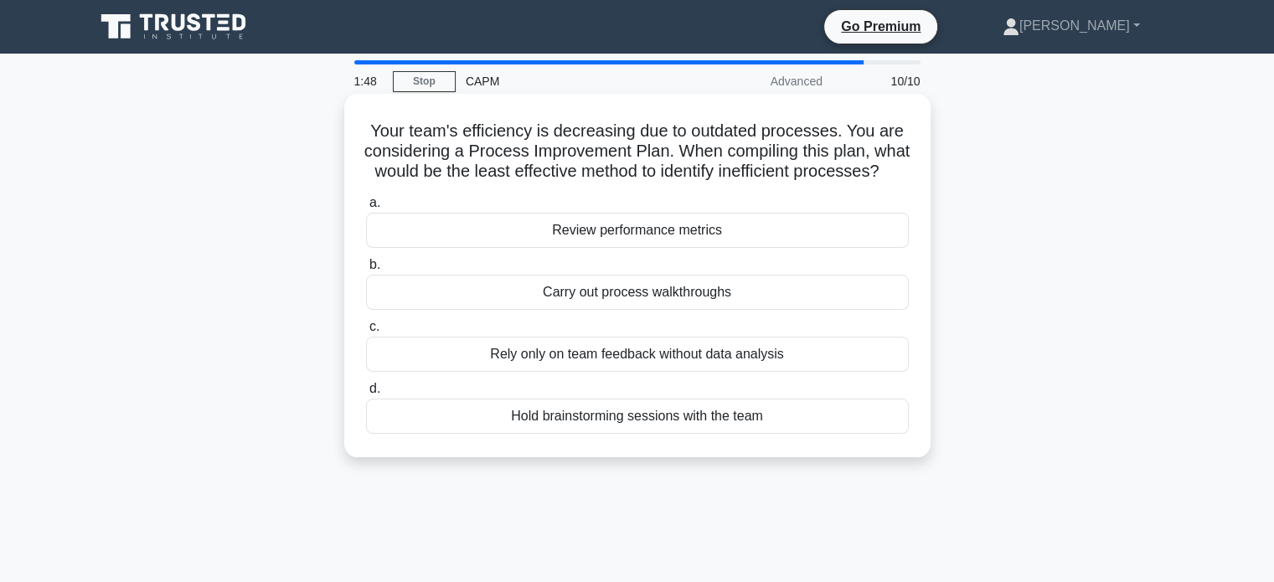
drag, startPoint x: 698, startPoint y: 153, endPoint x: 876, endPoint y: 184, distance: 181.1
click at [876, 183] on h5 "Your team's efficiency is decreasing due to outdated processes. You are conside…" at bounding box center [637, 152] width 546 height 62
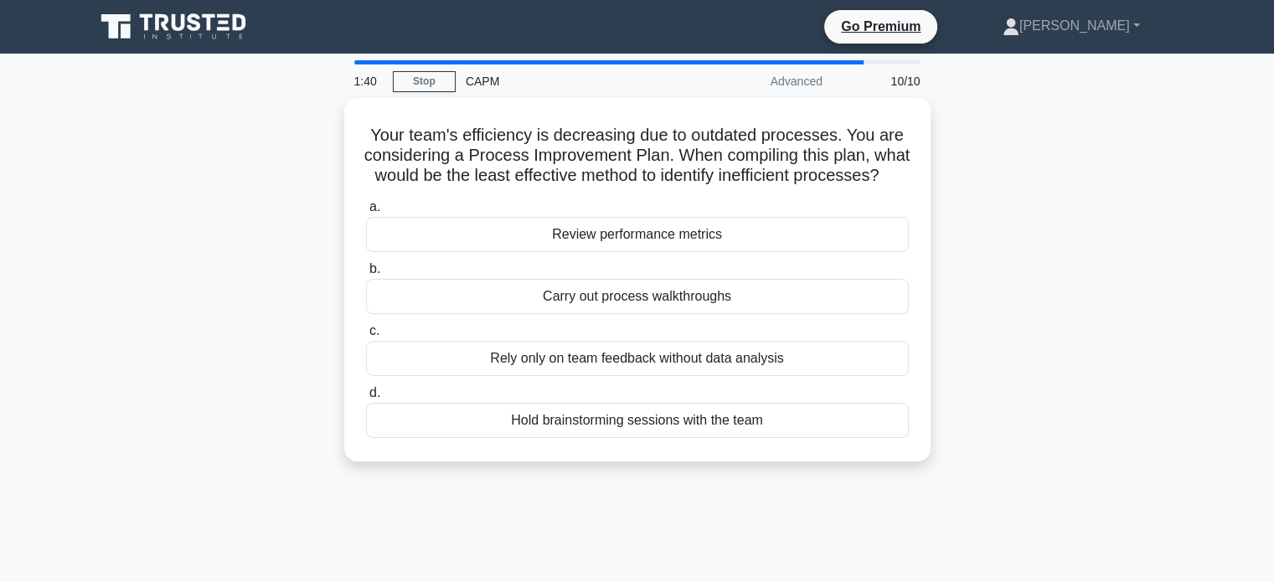
click at [734, 519] on div "1:40 Stop CAPM Advanced 10/10 Your team's efficiency is decreasing due to outda…" at bounding box center [638, 479] width 1106 height 838
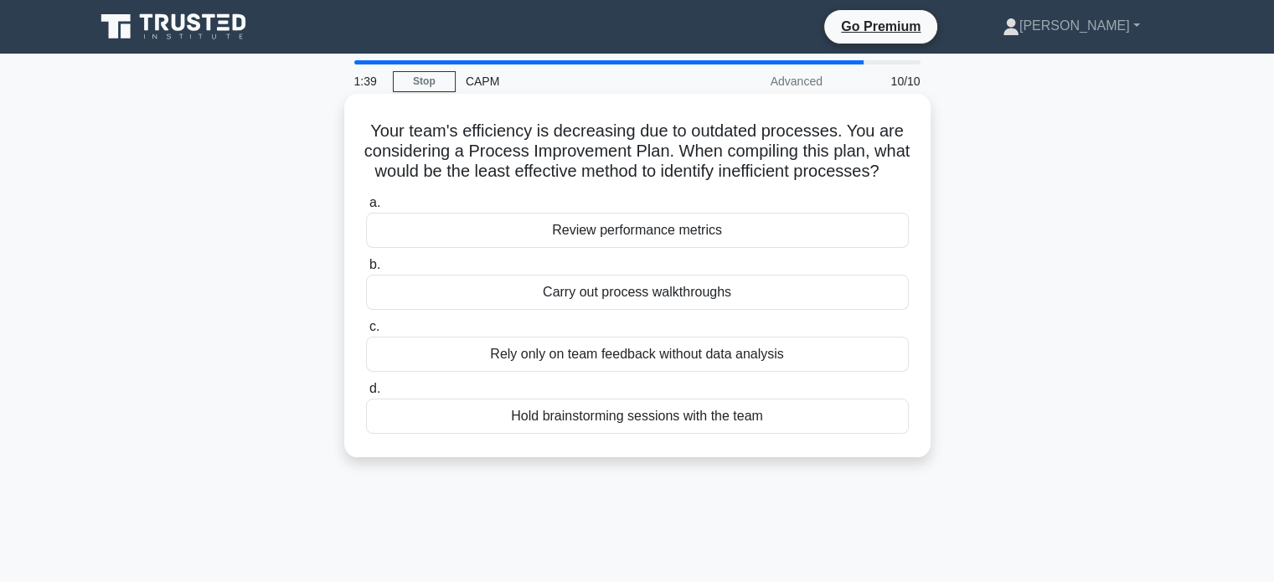
click at [691, 451] on div "Your team's efficiency is decreasing due to outdated processes. You are conside…" at bounding box center [637, 276] width 573 height 350
click at [523, 372] on div "Rely only on team feedback without data analysis" at bounding box center [637, 354] width 543 height 35
click at [366, 333] on input "c. Rely only on team feedback without data analysis" at bounding box center [366, 327] width 0 height 11
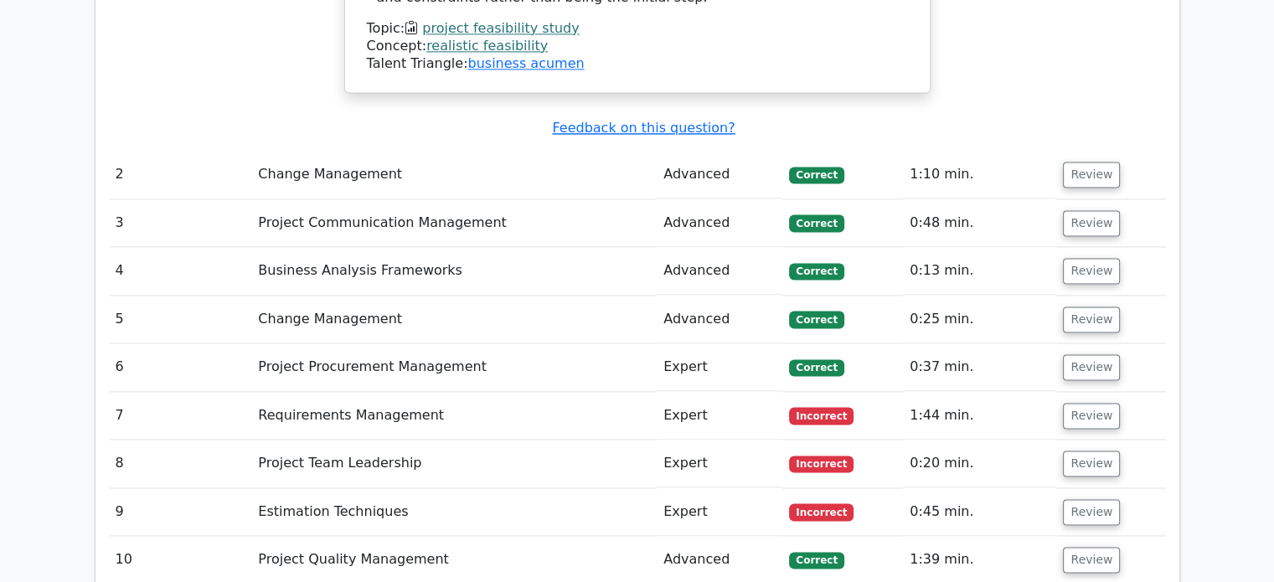
scroll to position [2513, 0]
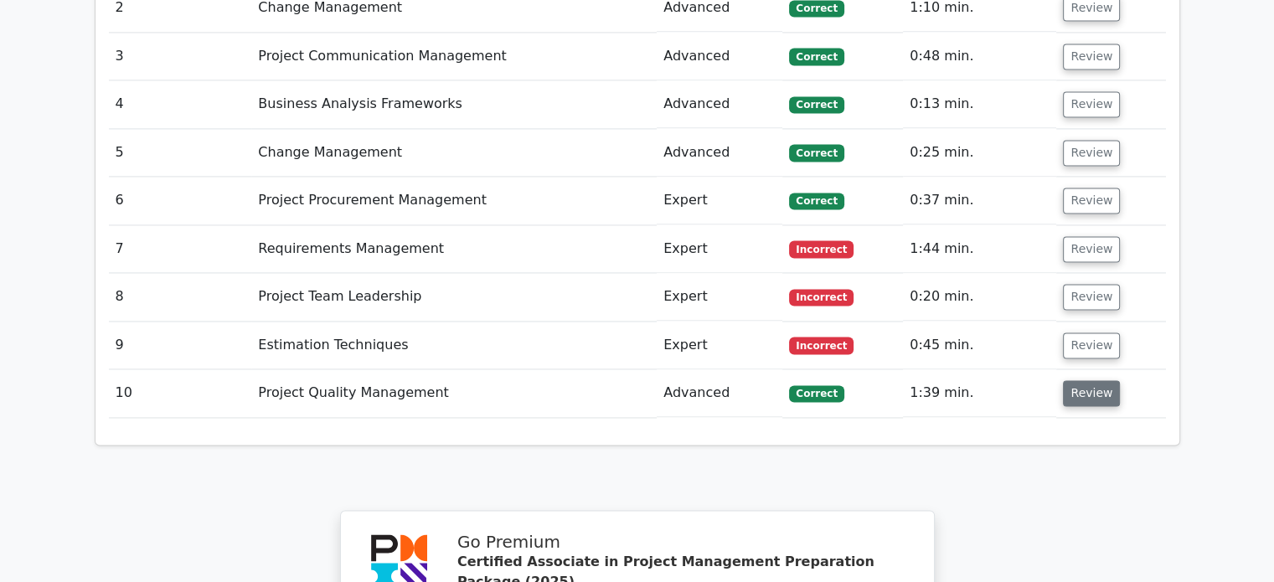
click at [1101, 380] on button "Review" at bounding box center [1091, 393] width 57 height 26
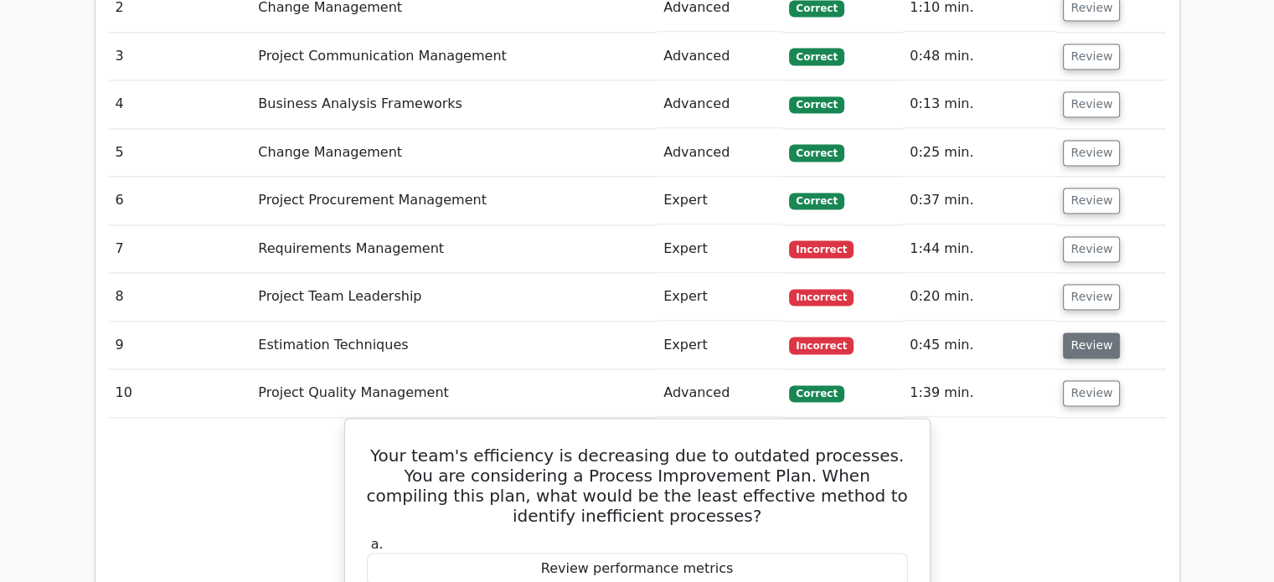
click at [1076, 333] on button "Review" at bounding box center [1091, 346] width 57 height 26
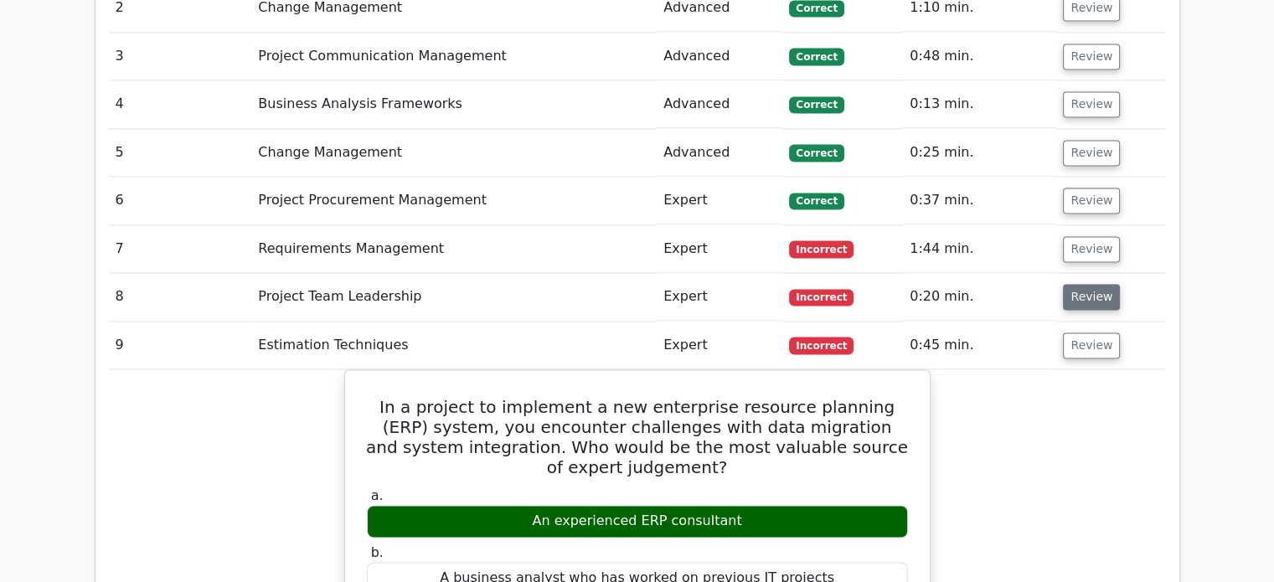
click at [1082, 284] on button "Review" at bounding box center [1091, 297] width 57 height 26
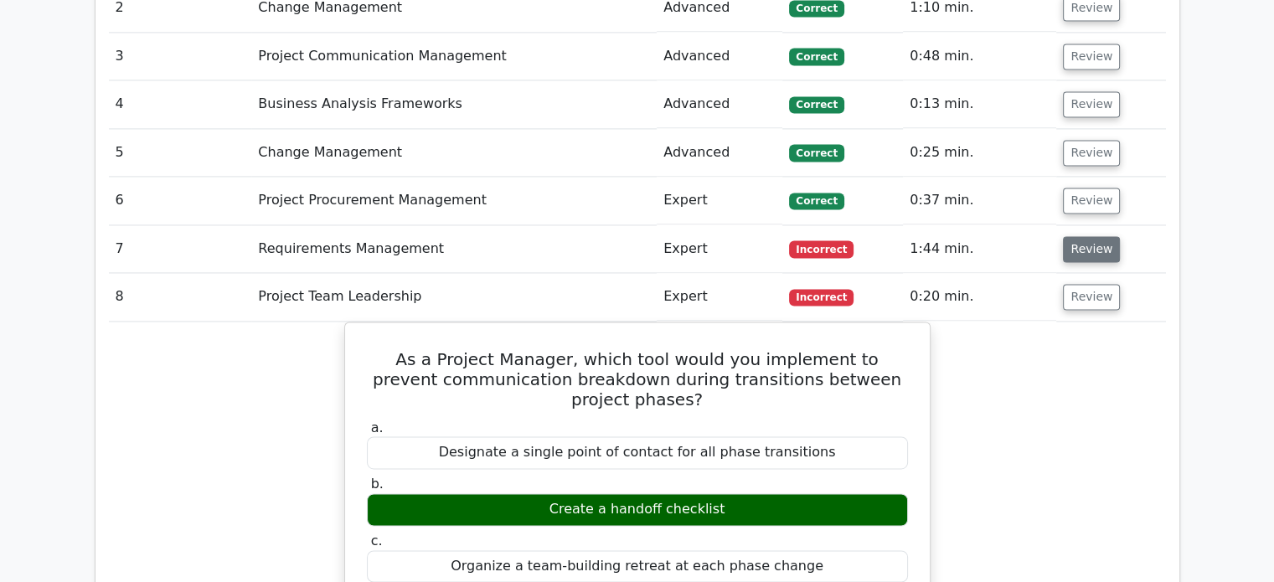
click at [1080, 236] on button "Review" at bounding box center [1091, 249] width 57 height 26
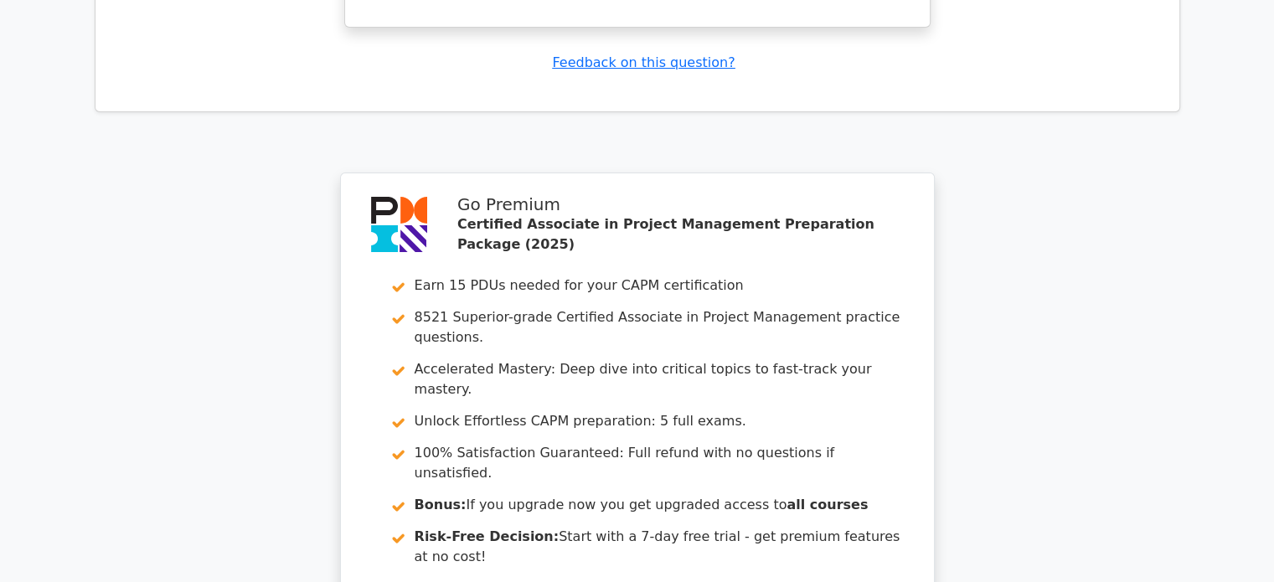
scroll to position [6603, 0]
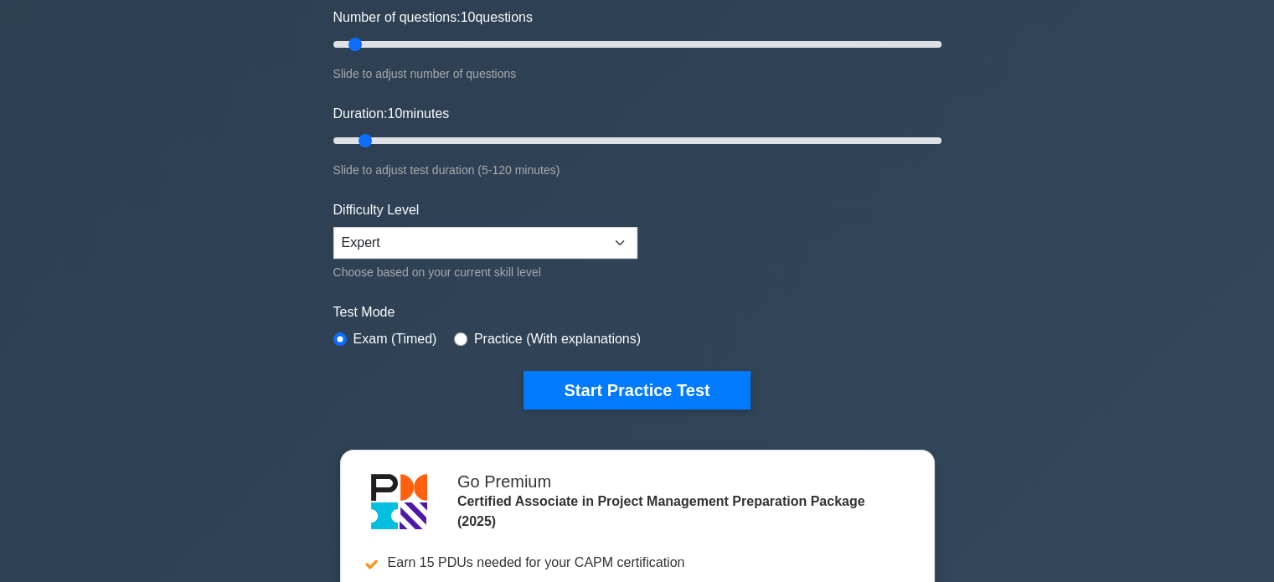
scroll to position [251, 0]
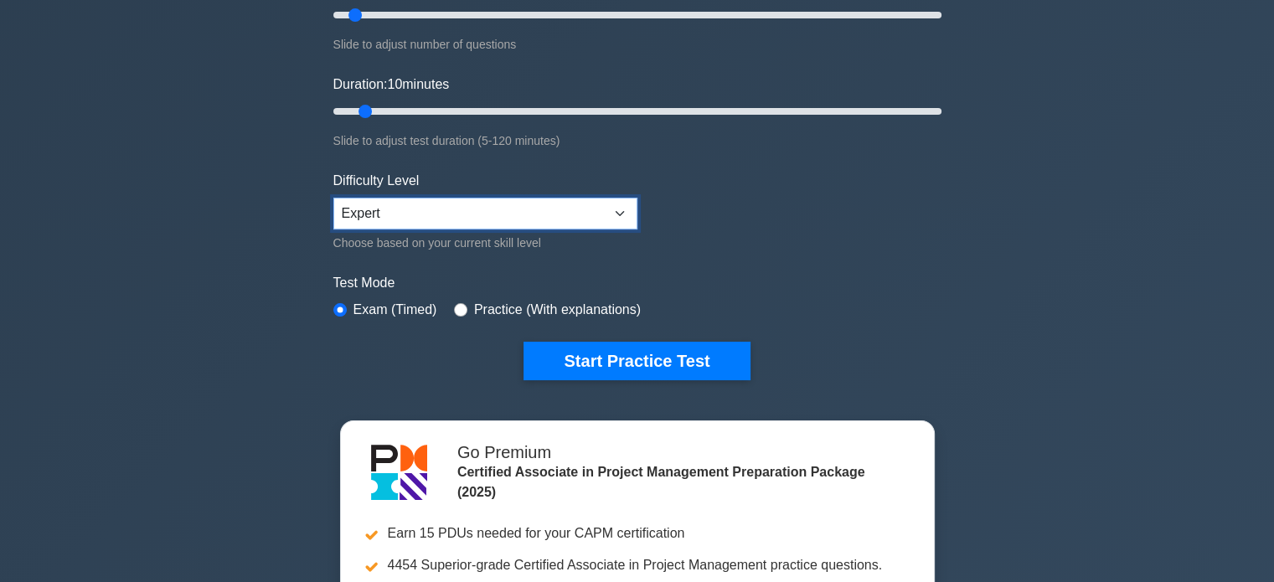
click at [621, 204] on select "Beginner Intermediate Expert" at bounding box center [485, 214] width 304 height 32
click at [333, 198] on select "Beginner Intermediate Expert" at bounding box center [485, 214] width 304 height 32
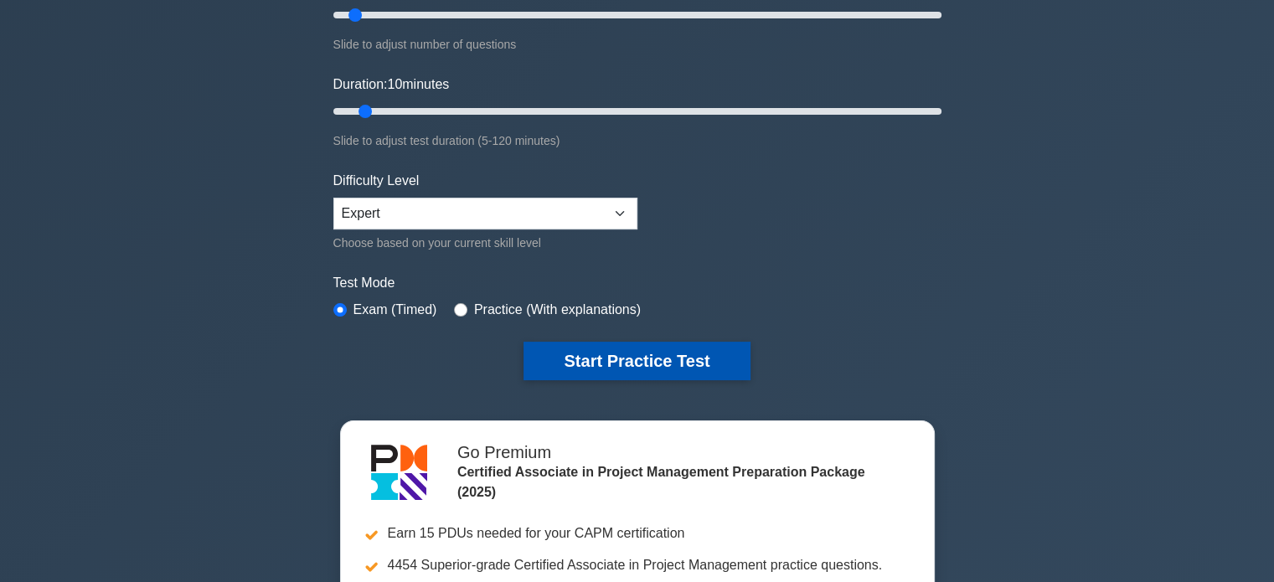
click at [638, 351] on button "Start Practice Test" at bounding box center [636, 361] width 226 height 39
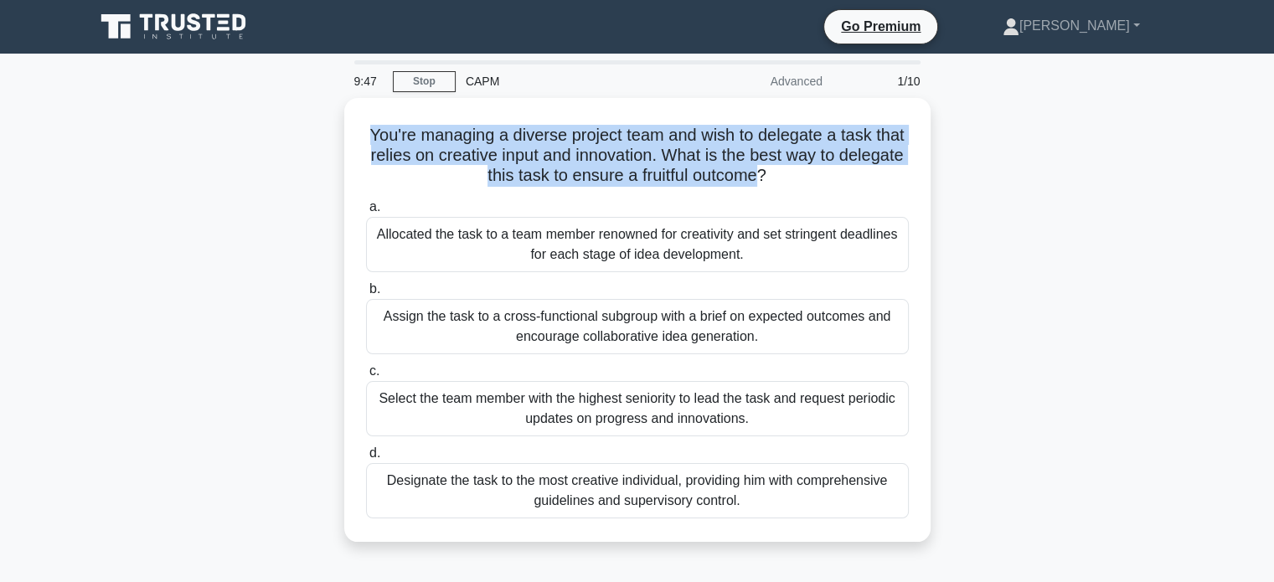
drag, startPoint x: 796, startPoint y: 173, endPoint x: 322, endPoint y: 143, distance: 474.2
click at [322, 143] on div "You're managing a diverse project team and wish to delegate a task that relies …" at bounding box center [638, 330] width 1106 height 464
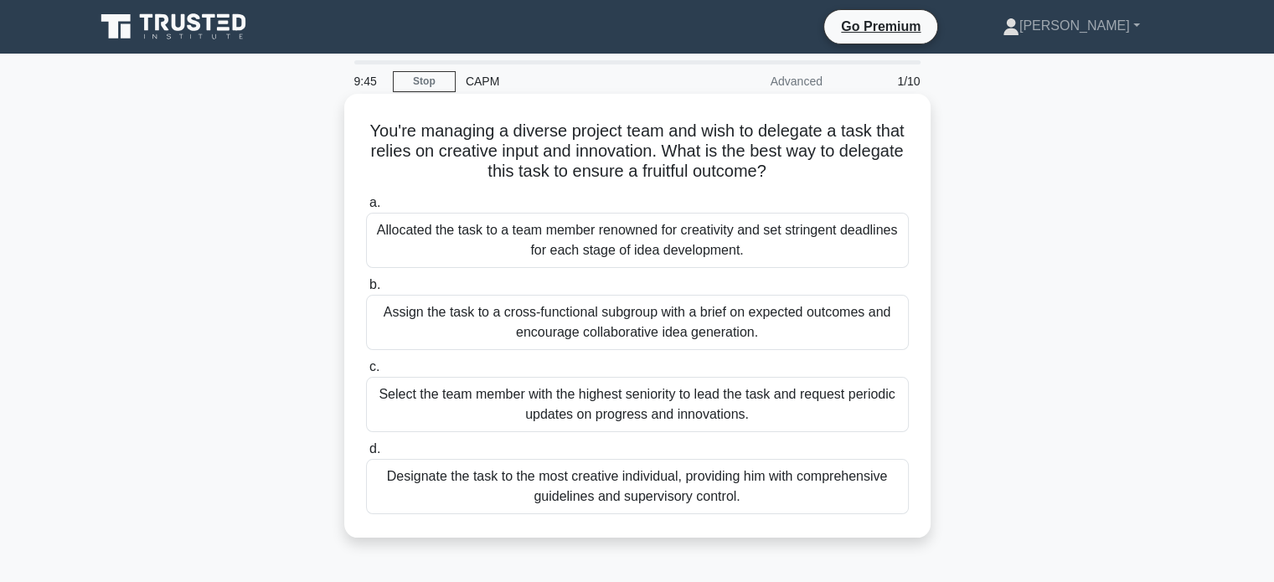
click at [776, 174] on icon at bounding box center [771, 172] width 9 height 18
click at [563, 474] on div "Designate the task to the most creative individual, providing him with comprehe…" at bounding box center [637, 486] width 543 height 55
click at [366, 455] on input "d. Designate the task to the most creative individual, providing him with compr…" at bounding box center [366, 449] width 0 height 11
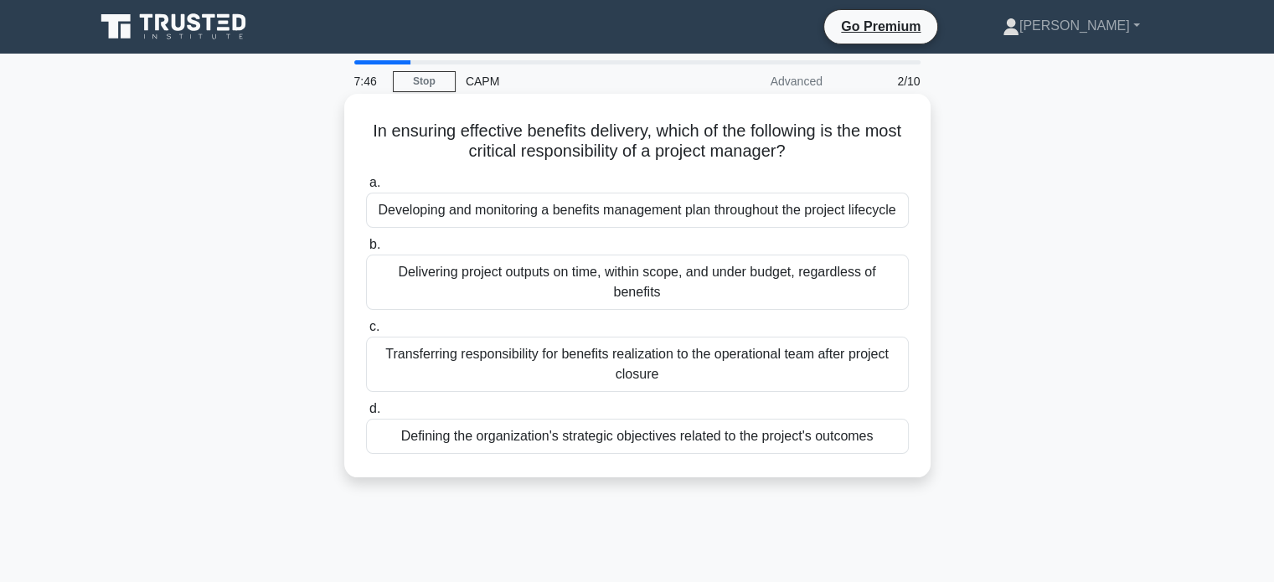
click at [436, 441] on div "Defining the organization's strategic objectives related to the project's outco…" at bounding box center [637, 436] width 543 height 35
click at [366, 415] on input "d. Defining the organization's strategic objectives related to the project's ou…" at bounding box center [366, 409] width 0 height 11
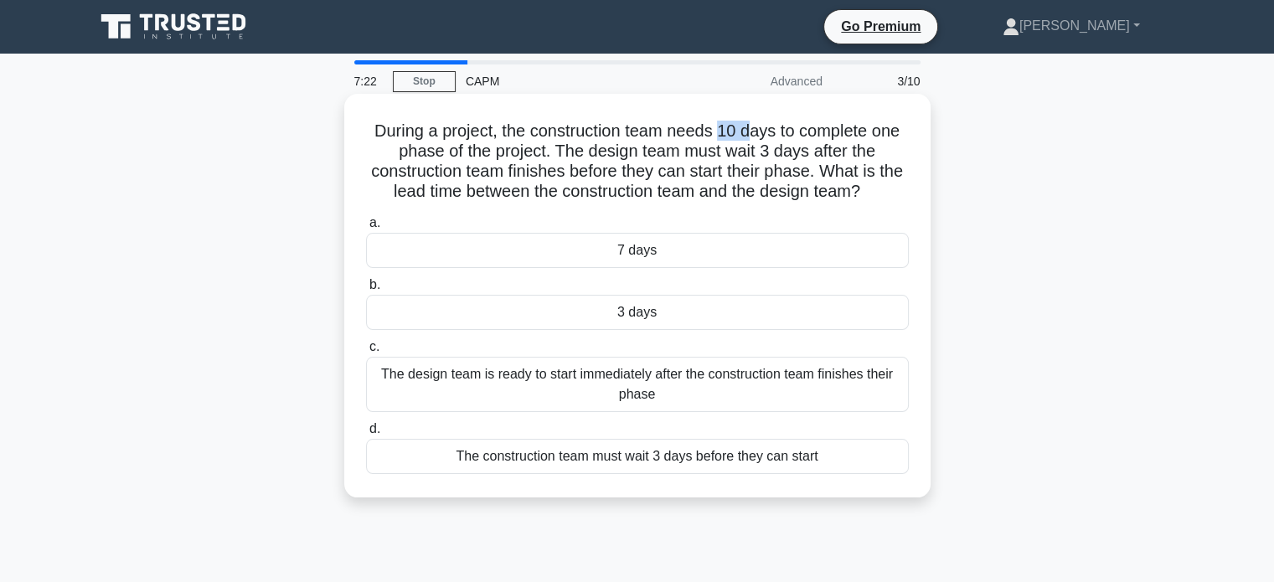
drag, startPoint x: 721, startPoint y: 127, endPoint x: 751, endPoint y: 121, distance: 30.7
click at [751, 121] on h5 "During a project, the construction team needs 10 days to complete one phase of …" at bounding box center [637, 162] width 546 height 82
click at [650, 316] on div "3 days" at bounding box center [637, 312] width 543 height 35
click at [366, 291] on input "b. 3 days" at bounding box center [366, 285] width 0 height 11
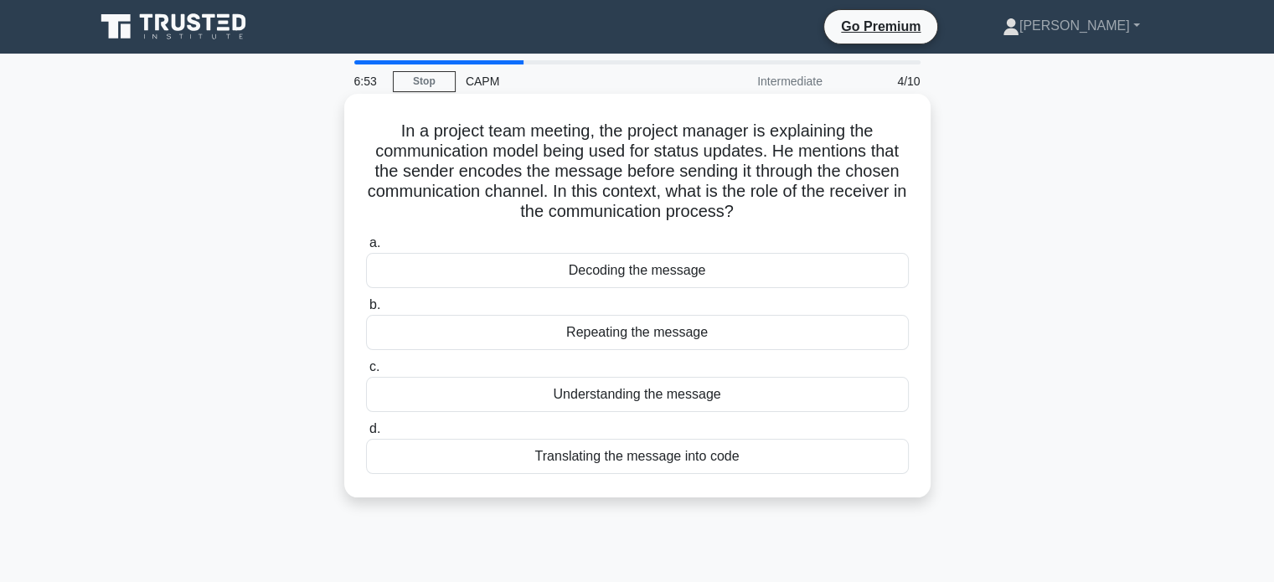
click at [631, 281] on div "Decoding the message" at bounding box center [637, 270] width 543 height 35
click at [366, 249] on input "a. Decoding the message" at bounding box center [366, 243] width 0 height 11
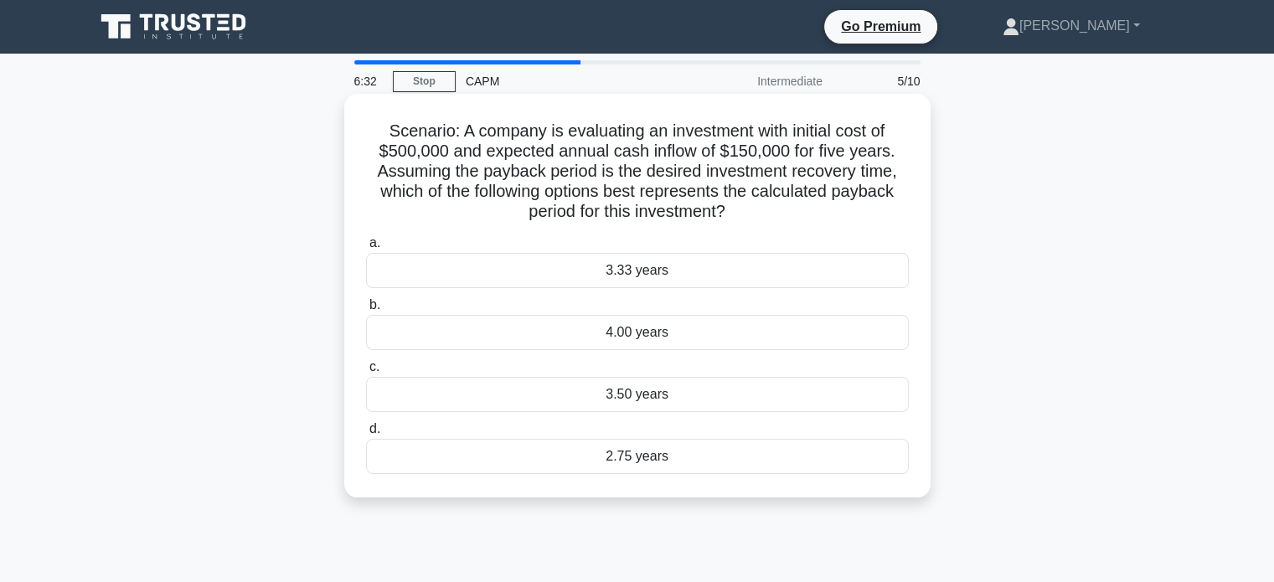
click at [650, 472] on div "2.75 years" at bounding box center [637, 456] width 543 height 35
click at [366, 435] on input "d. 2.75 years" at bounding box center [366, 429] width 0 height 11
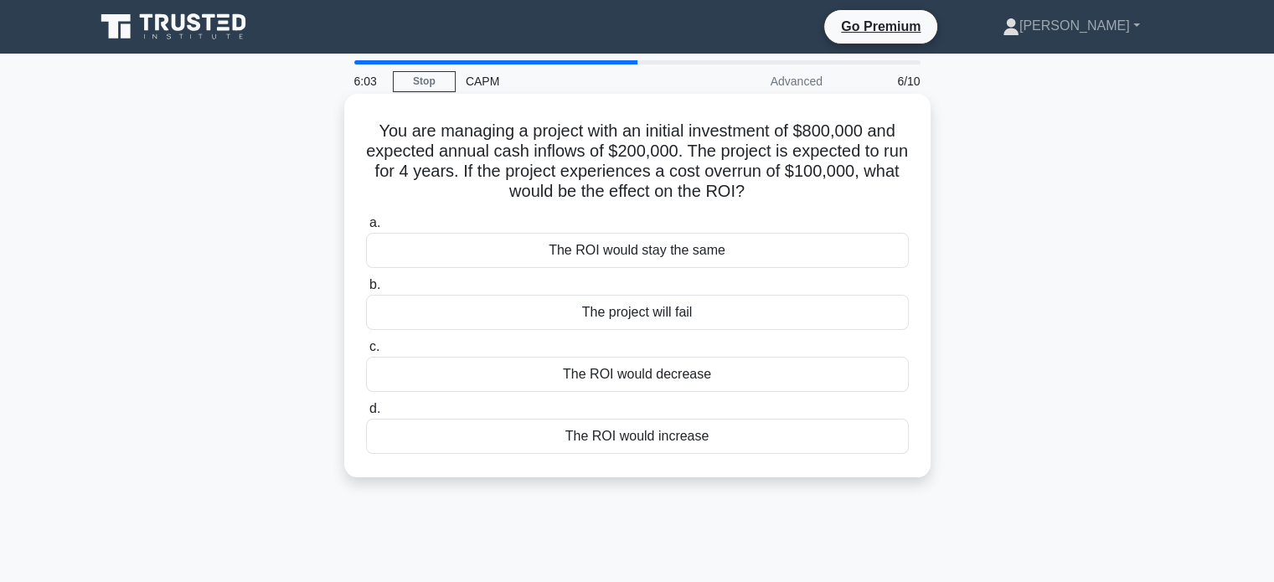
click at [660, 384] on div "The ROI would decrease" at bounding box center [637, 374] width 543 height 35
click at [366, 353] on input "c. The ROI would decrease" at bounding box center [366, 347] width 0 height 11
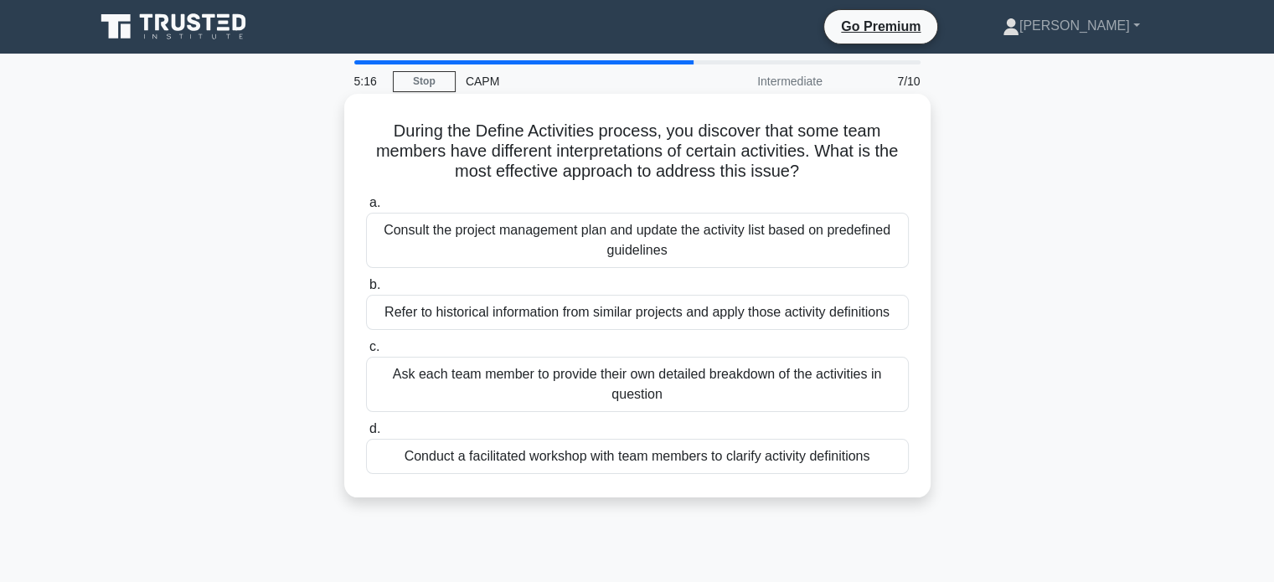
click at [812, 465] on div "Conduct a facilitated workshop with team members to clarify activity definitions" at bounding box center [637, 456] width 543 height 35
click at [366, 435] on input "d. Conduct a facilitated workshop with team members to clarify activity definit…" at bounding box center [366, 429] width 0 height 11
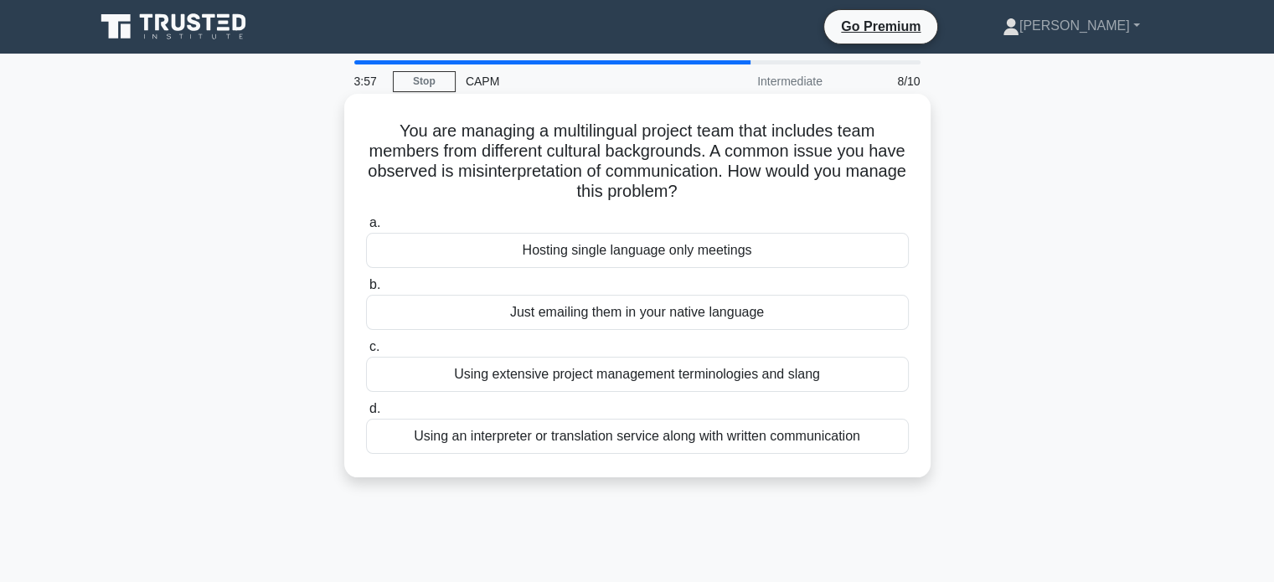
click at [371, 443] on div "Using an interpreter or translation service along with written communication" at bounding box center [637, 436] width 543 height 35
click at [366, 415] on input "d. Using an interpreter or translation service along with written communication" at bounding box center [366, 409] width 0 height 11
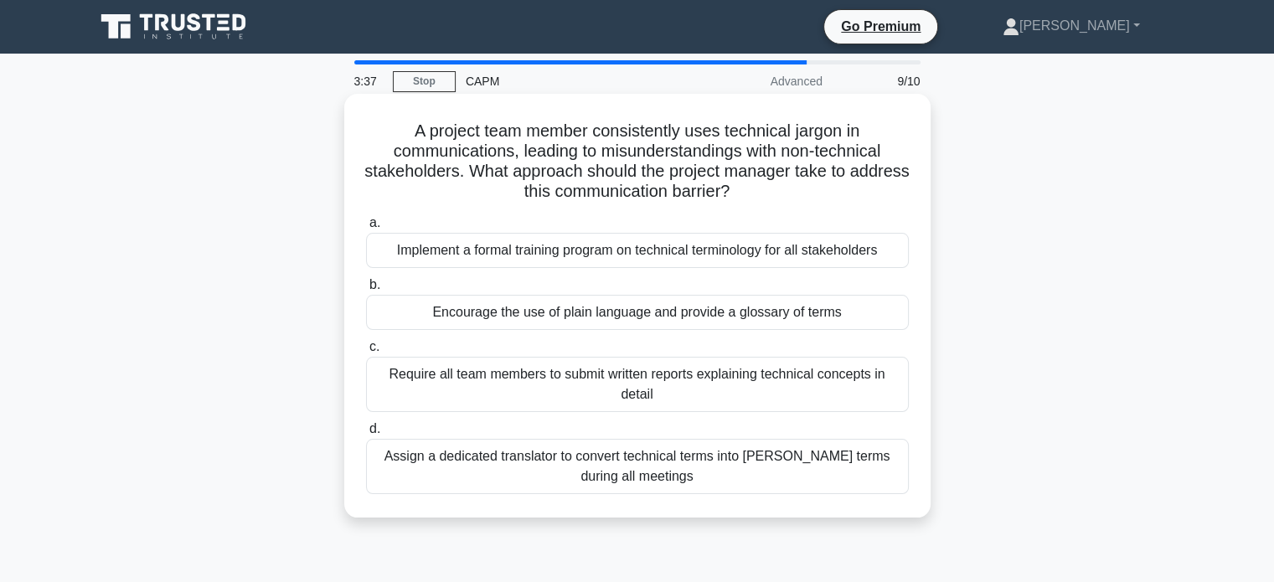
click at [409, 307] on div "Encourage the use of plain language and provide a glossary of terms" at bounding box center [637, 312] width 543 height 35
click at [366, 291] on input "b. Encourage the use of plain language and provide a glossary of terms" at bounding box center [366, 285] width 0 height 11
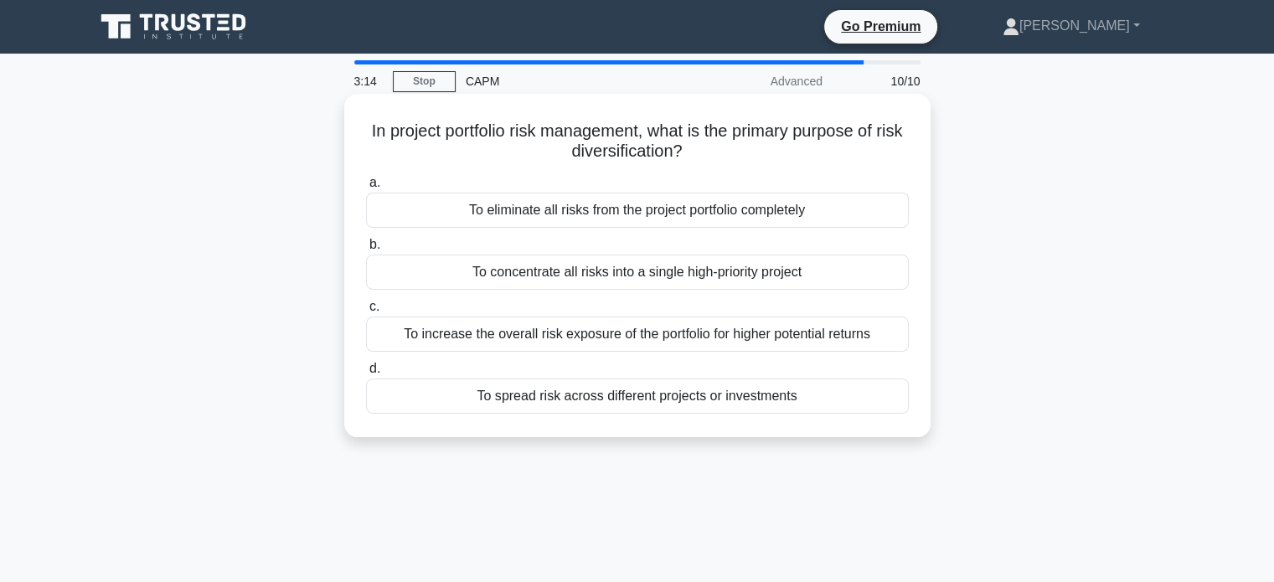
click at [395, 406] on div "To spread risk across different projects or investments" at bounding box center [637, 396] width 543 height 35
click at [366, 374] on input "d. To spread risk across different projects or investments" at bounding box center [366, 369] width 0 height 11
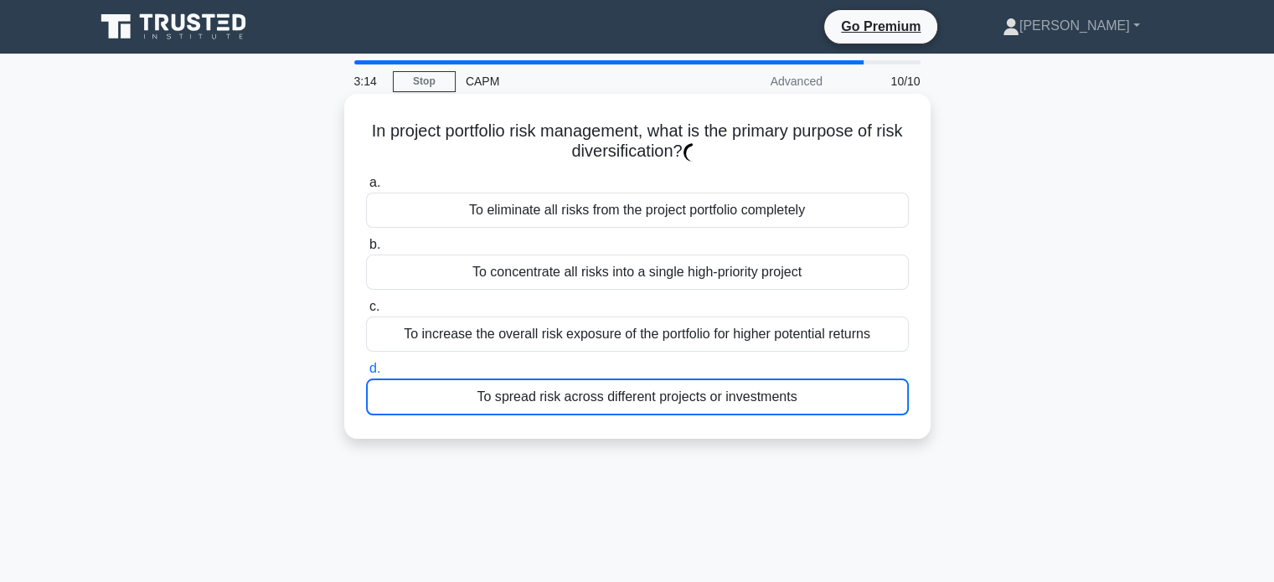
click at [395, 406] on div "To spread risk across different projects or investments" at bounding box center [637, 397] width 543 height 37
click at [366, 374] on input "d. To spread risk across different projects or investments" at bounding box center [366, 369] width 0 height 11
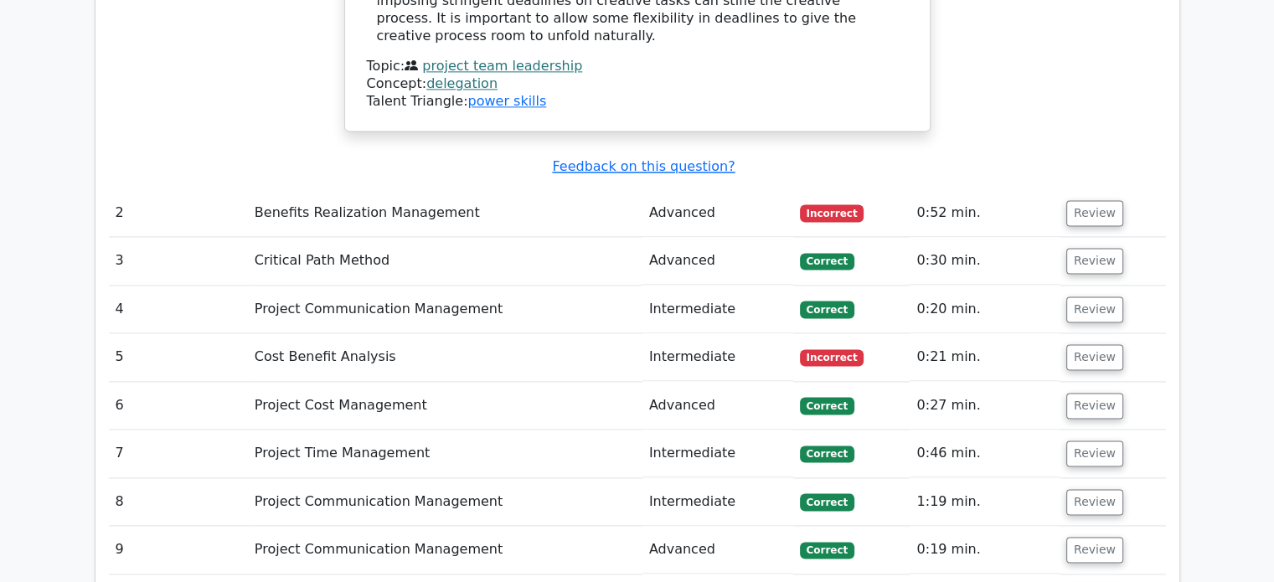
scroll to position [2298, 0]
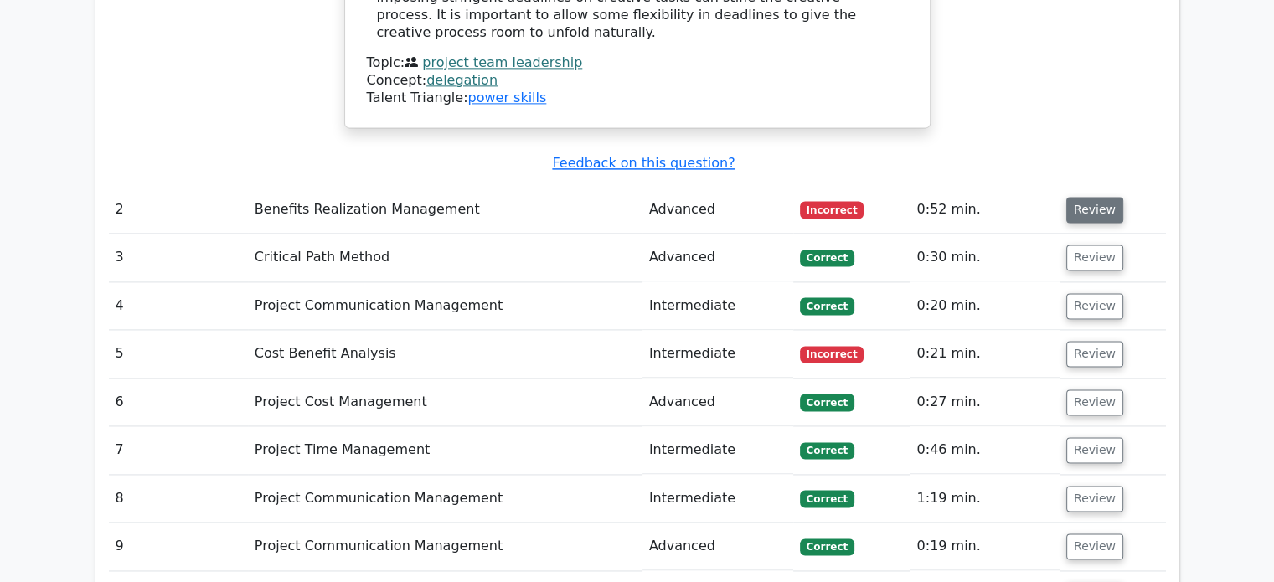
click at [1080, 197] on button "Review" at bounding box center [1094, 210] width 57 height 26
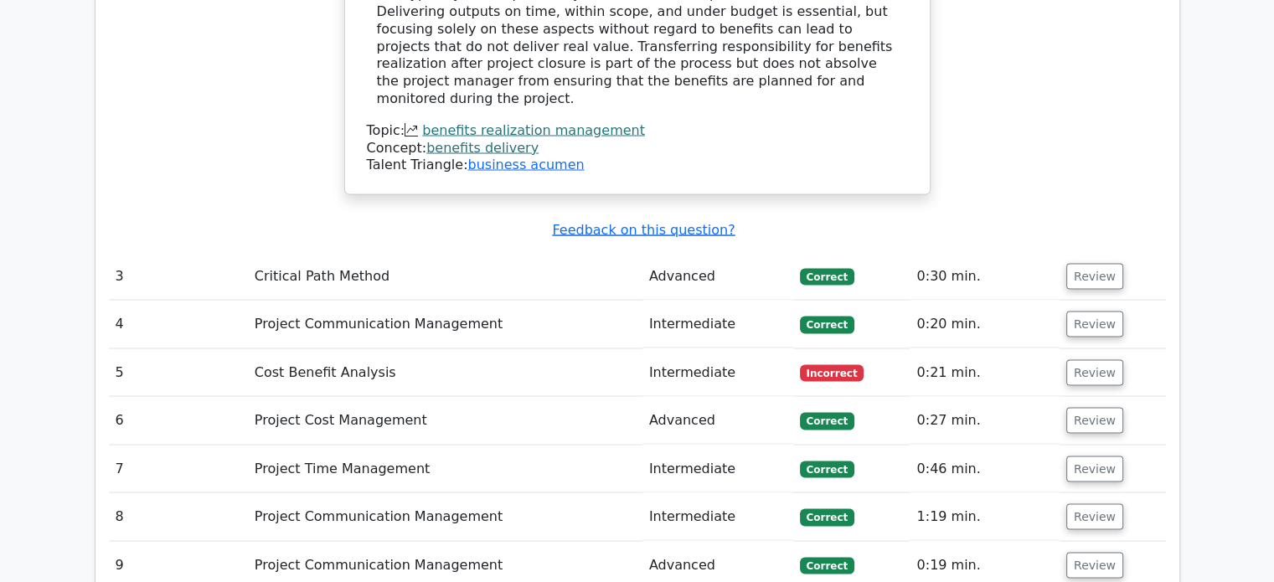
scroll to position [3067, 0]
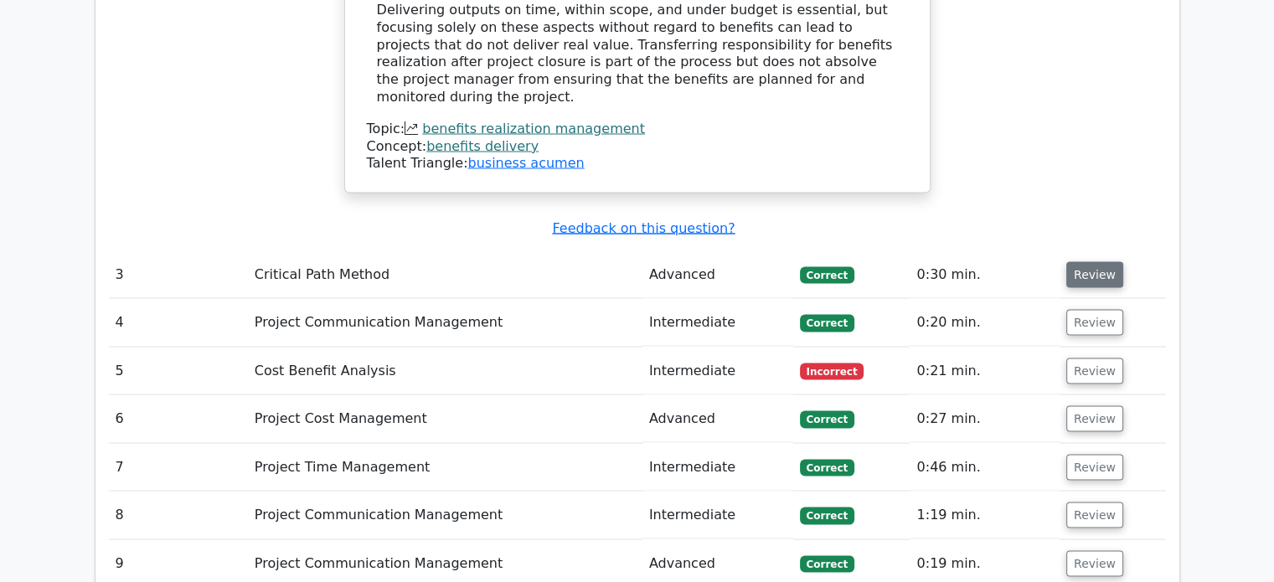
click at [1105, 261] on button "Review" at bounding box center [1094, 274] width 57 height 26
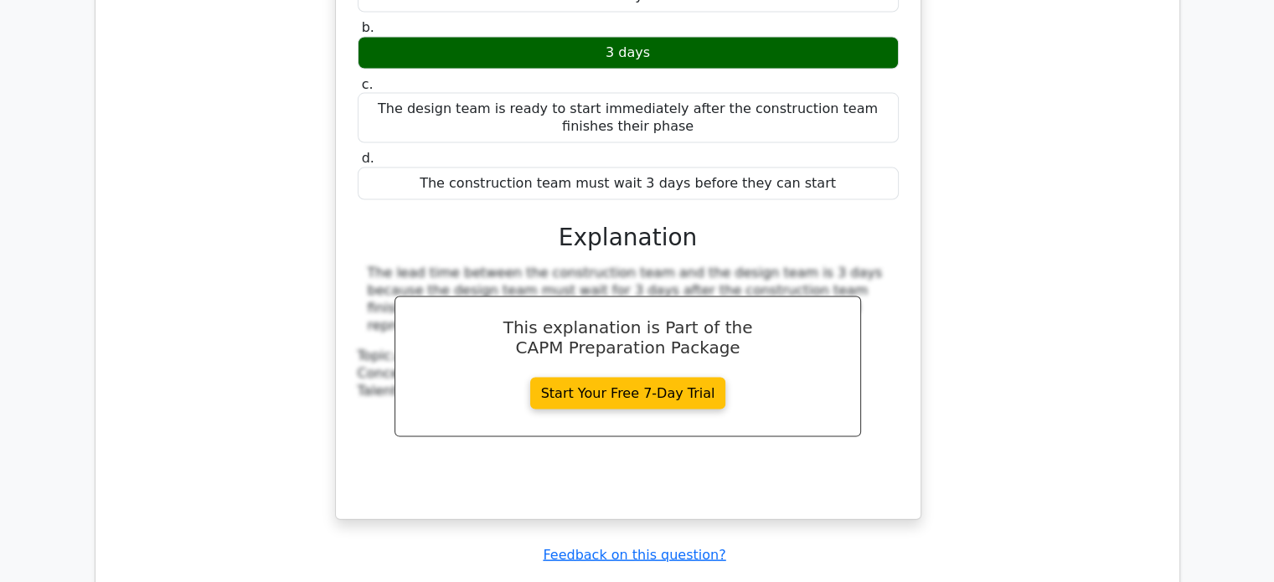
scroll to position [3545, 0]
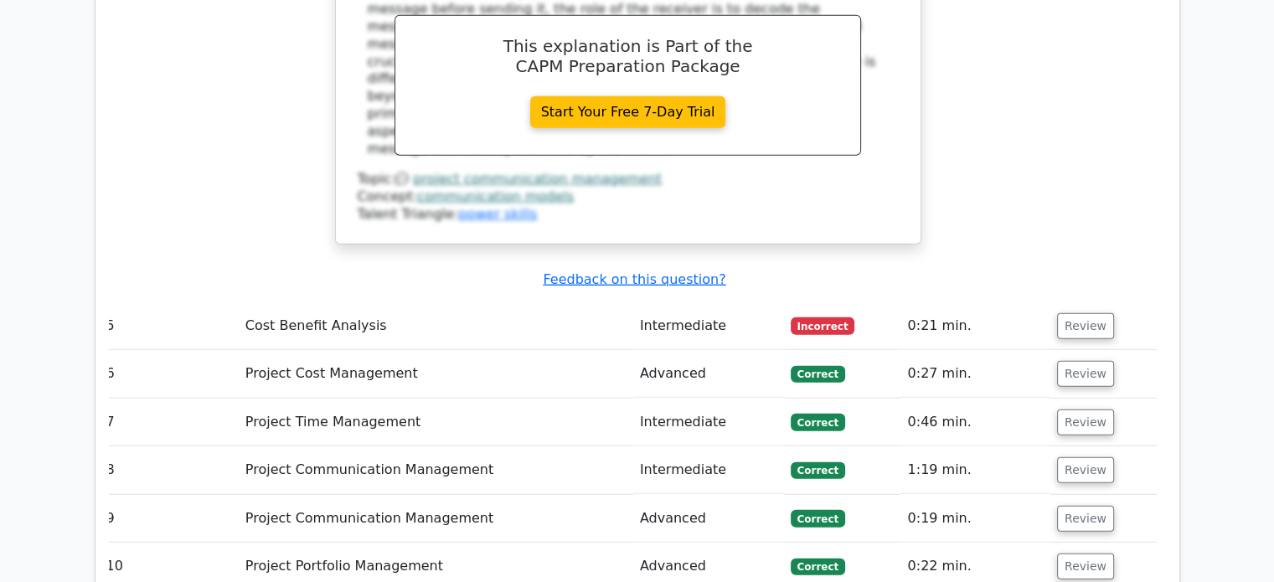
scroll to position [4613, 0]
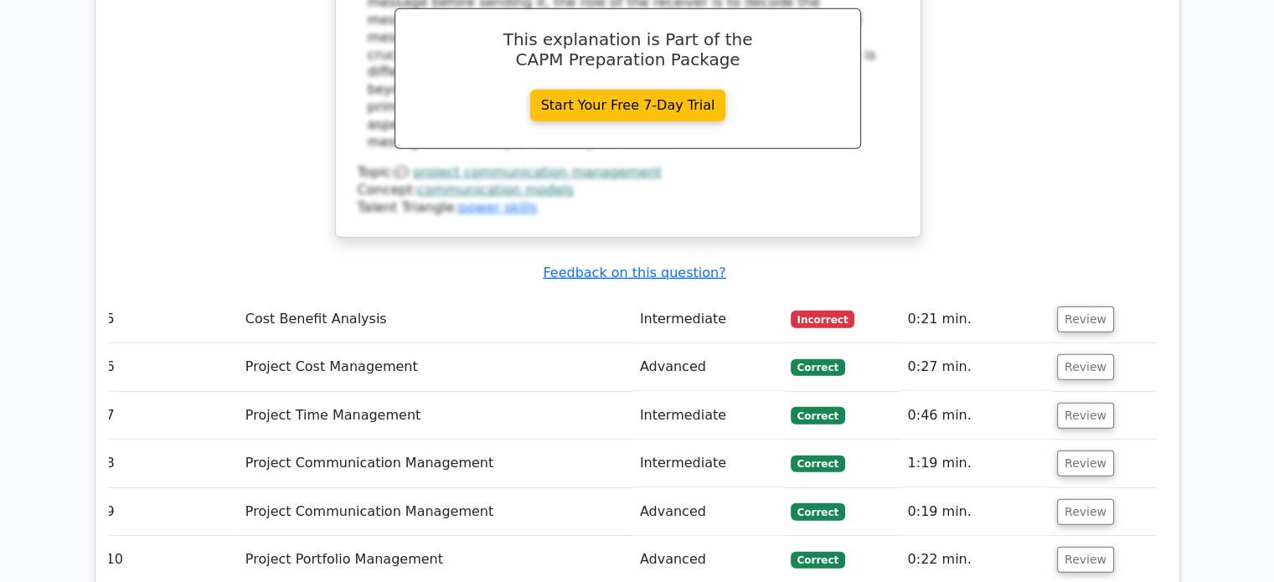
click at [1073, 296] on td "Review" at bounding box center [1103, 320] width 106 height 48
click at [1073, 307] on button "Review" at bounding box center [1085, 320] width 57 height 26
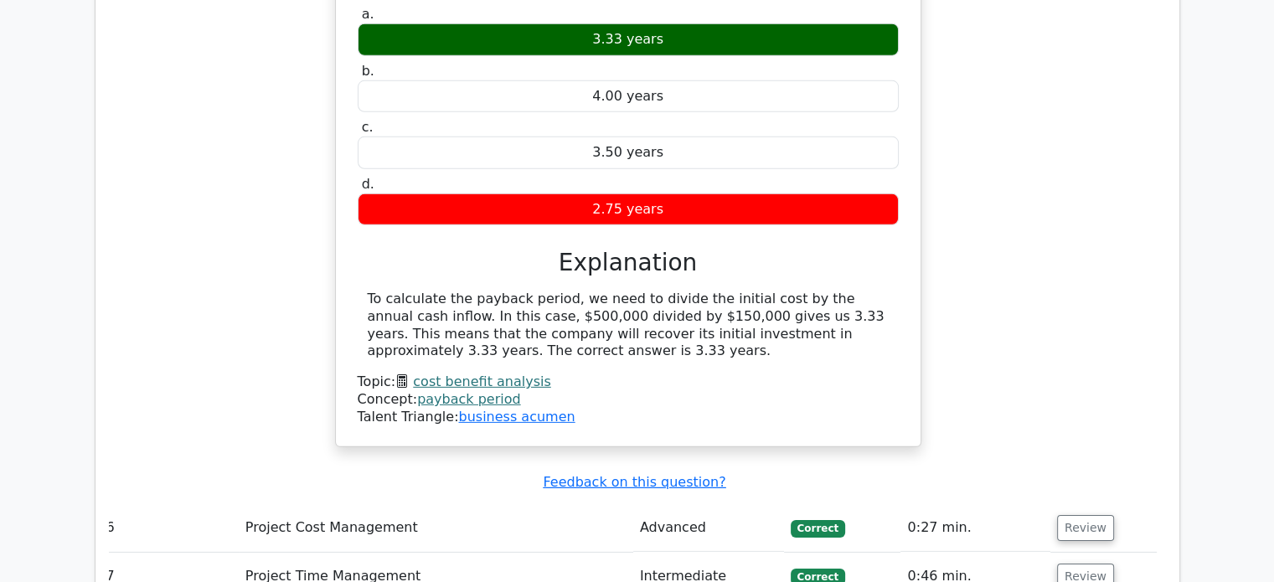
scroll to position [5088, 0]
